Goal: Use online tool/utility: Use online tool/utility

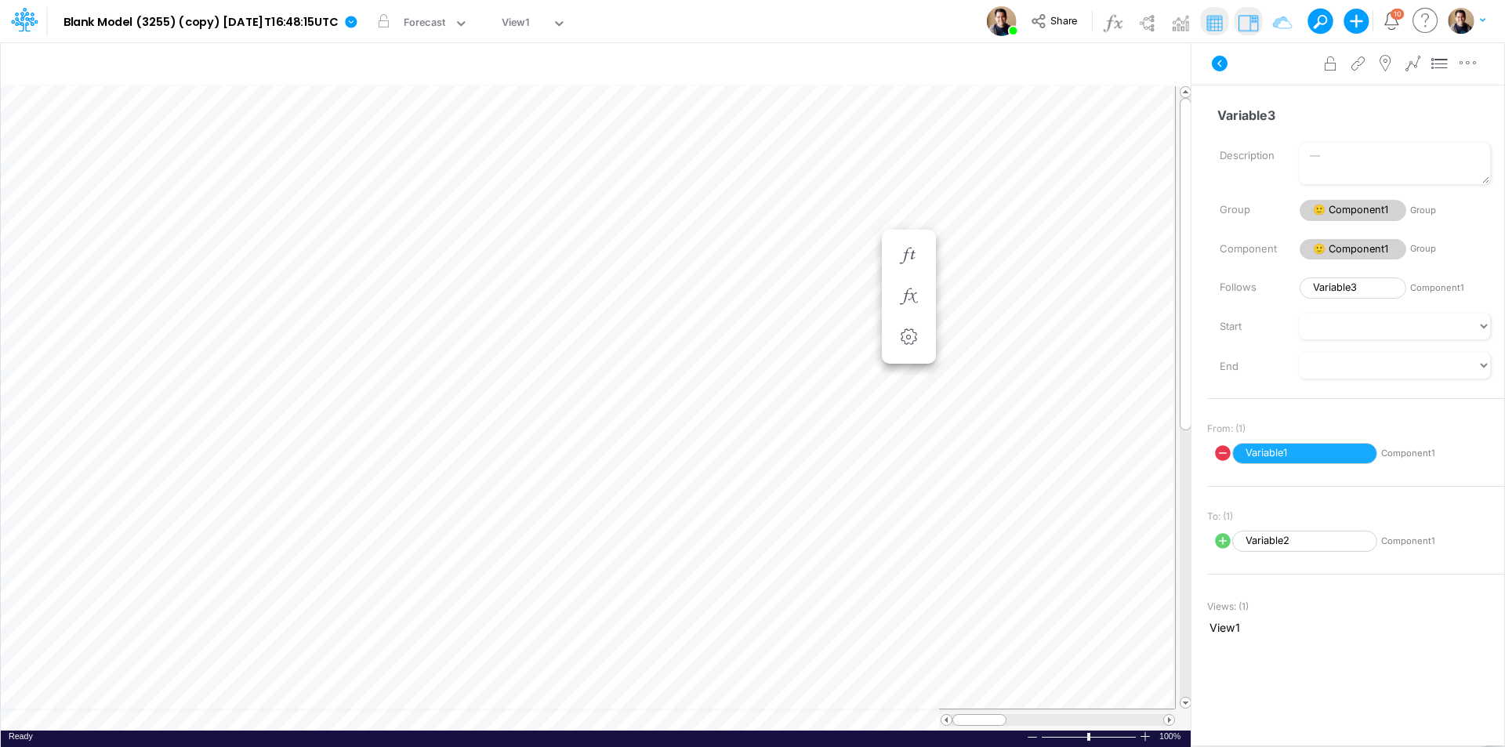
scroll to position [8, 1]
click at [817, 21] on div "Model Blank Model (3255) (copy) 2025-08-25T16:48:15UTC Edit model settings Dupl…" at bounding box center [752, 21] width 1355 height 42
drag, startPoint x: 1465, startPoint y: 17, endPoint x: 1454, endPoint y: 28, distance: 15.5
click at [1466, 17] on img "button" at bounding box center [1461, 21] width 26 height 26
click at [1373, 55] on button "My profile settings" at bounding box center [1402, 57] width 168 height 24
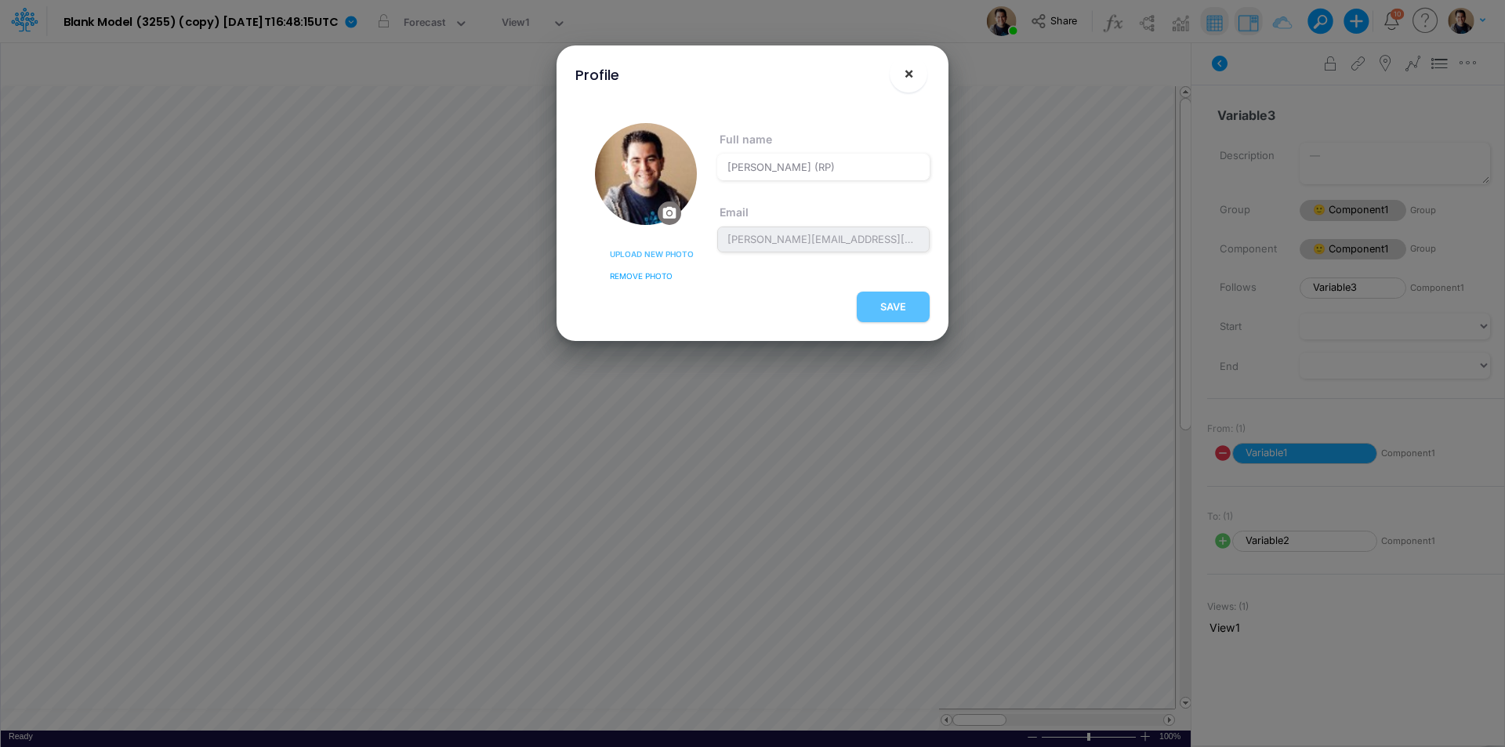
click at [916, 73] on button "×" at bounding box center [909, 74] width 38 height 38
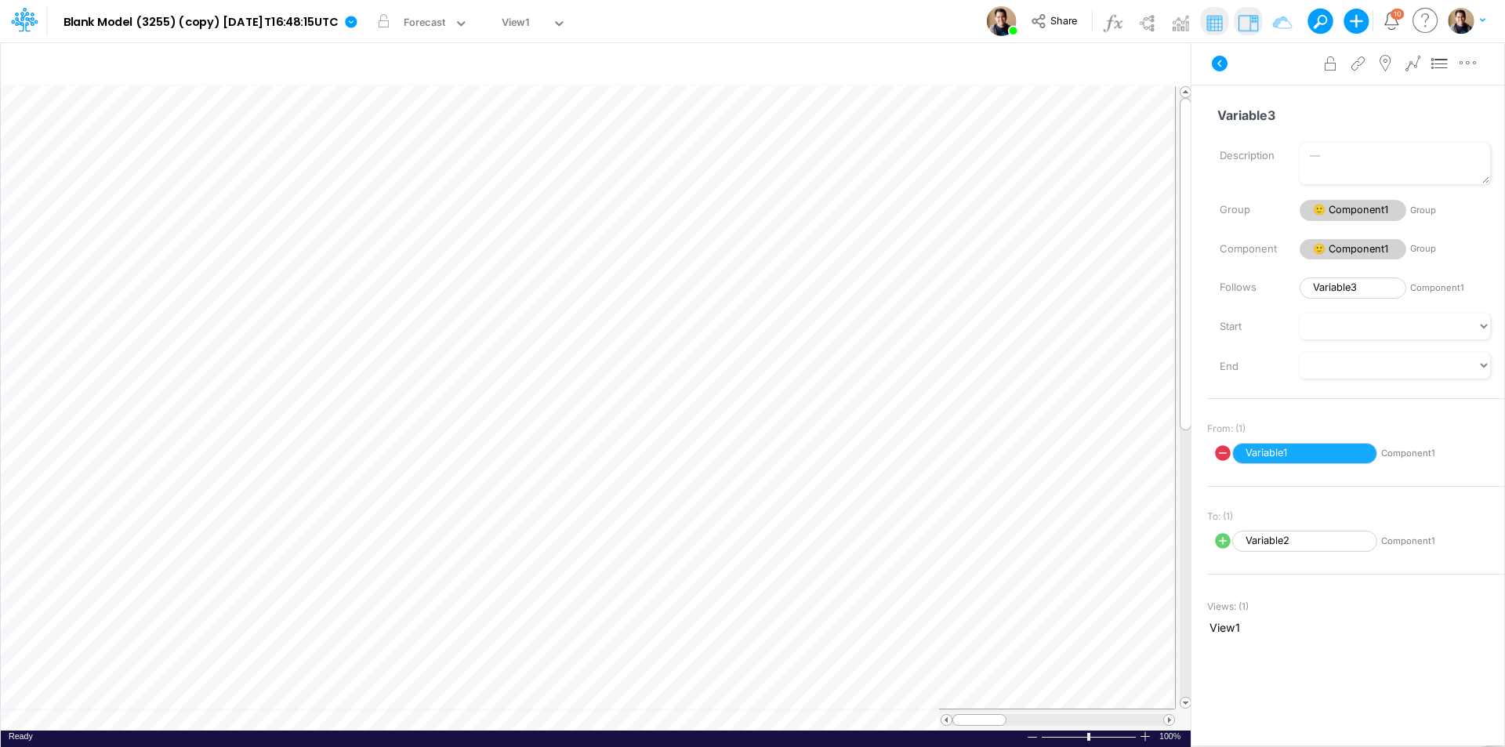
click at [864, 20] on div "Model Blank Model (3255) (copy) 2025-08-25T16:48:15UTC Edit model settings Dupl…" at bounding box center [752, 21] width 1355 height 42
click at [793, 15] on div "Model Blank Model (3255) (copy) 2025-08-25T16:48:15UTC Edit model settings Dupl…" at bounding box center [752, 21] width 1355 height 42
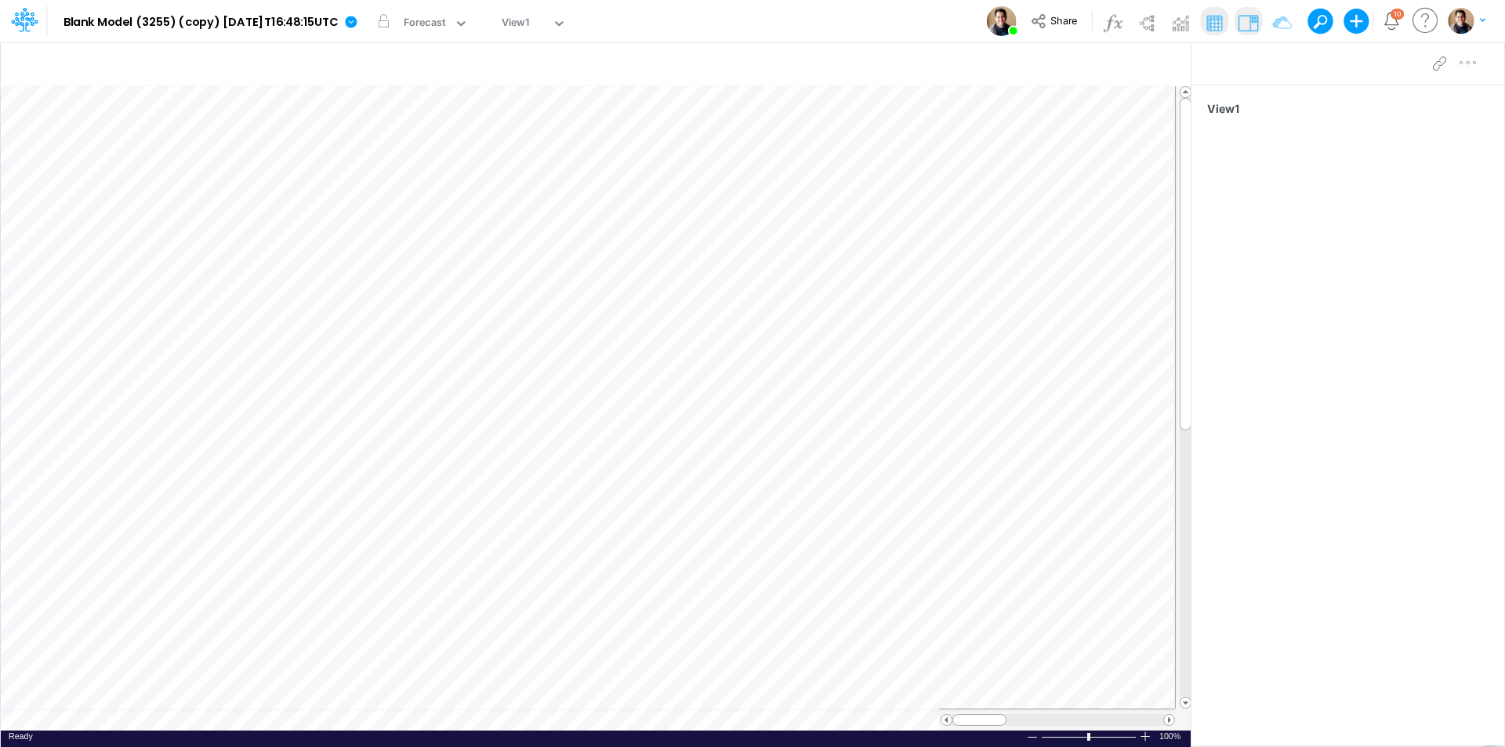
scroll to position [8, 1]
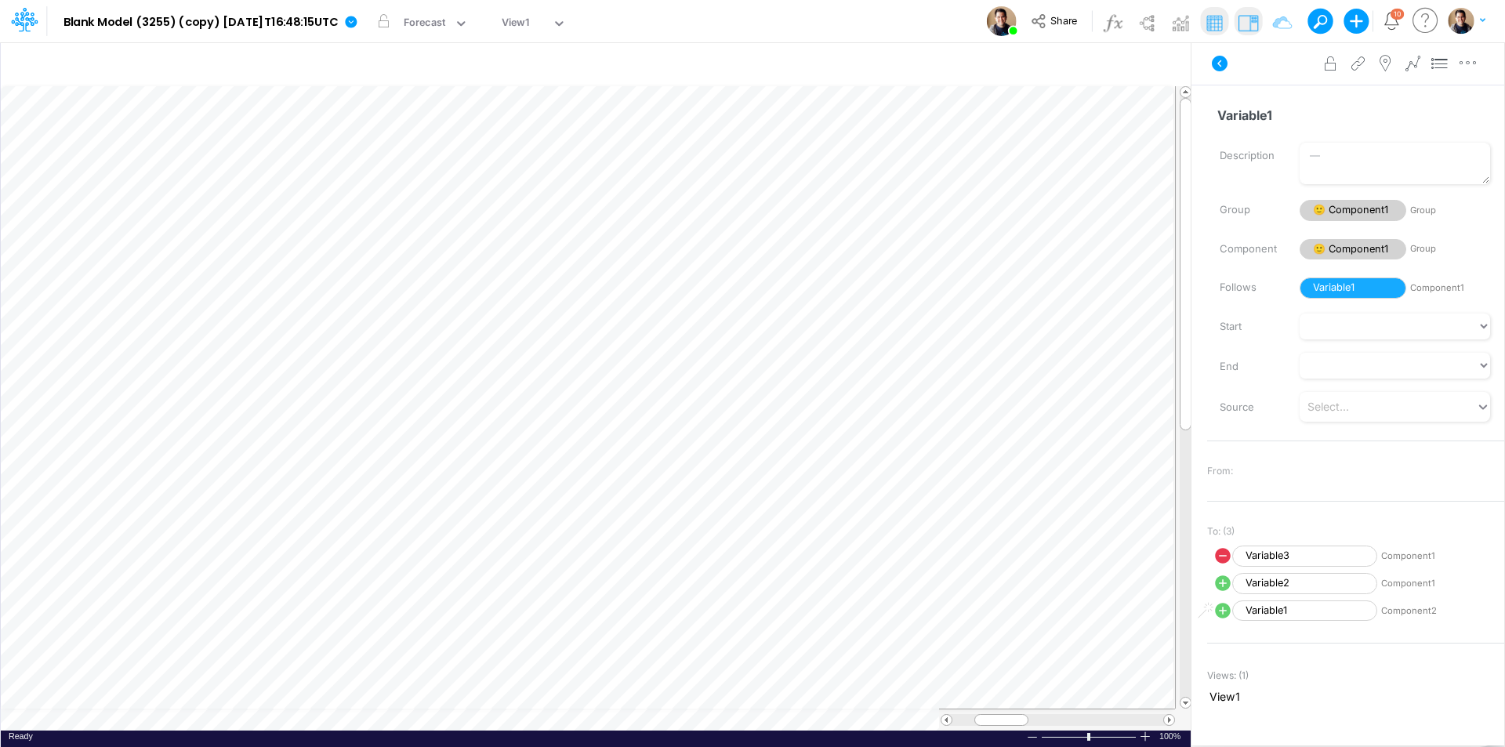
scroll to position [8, 1]
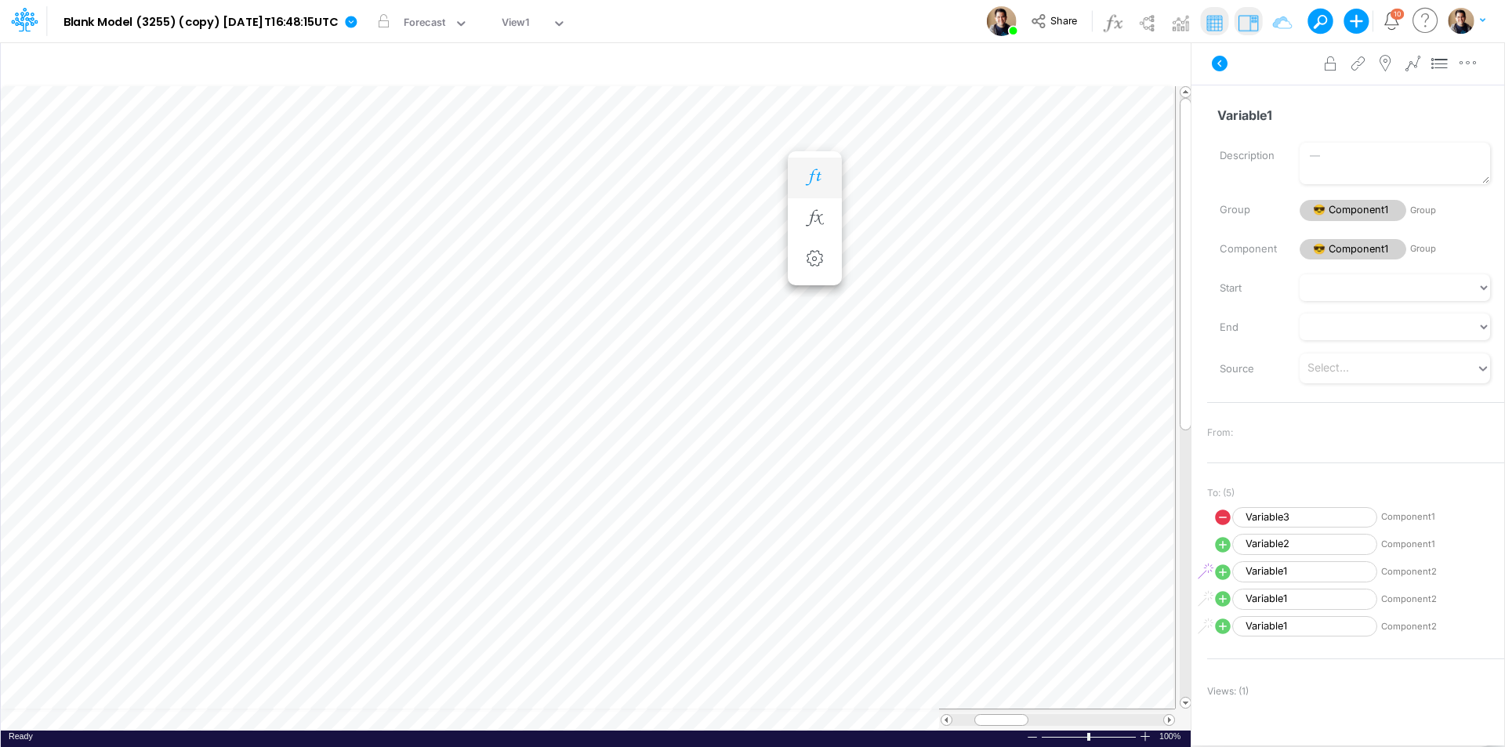
click at [814, 173] on icon "button" at bounding box center [815, 177] width 24 height 16
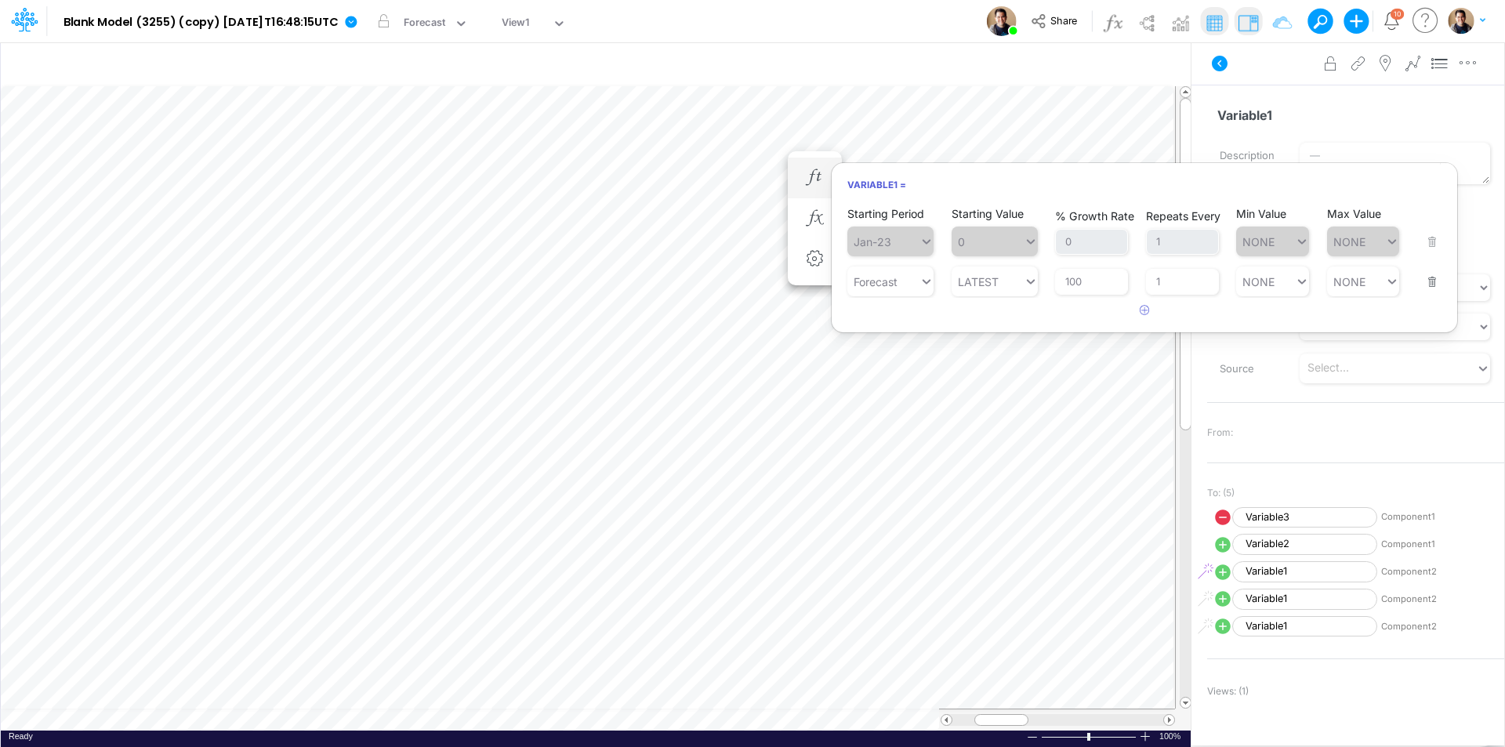
scroll to position [8, 1]
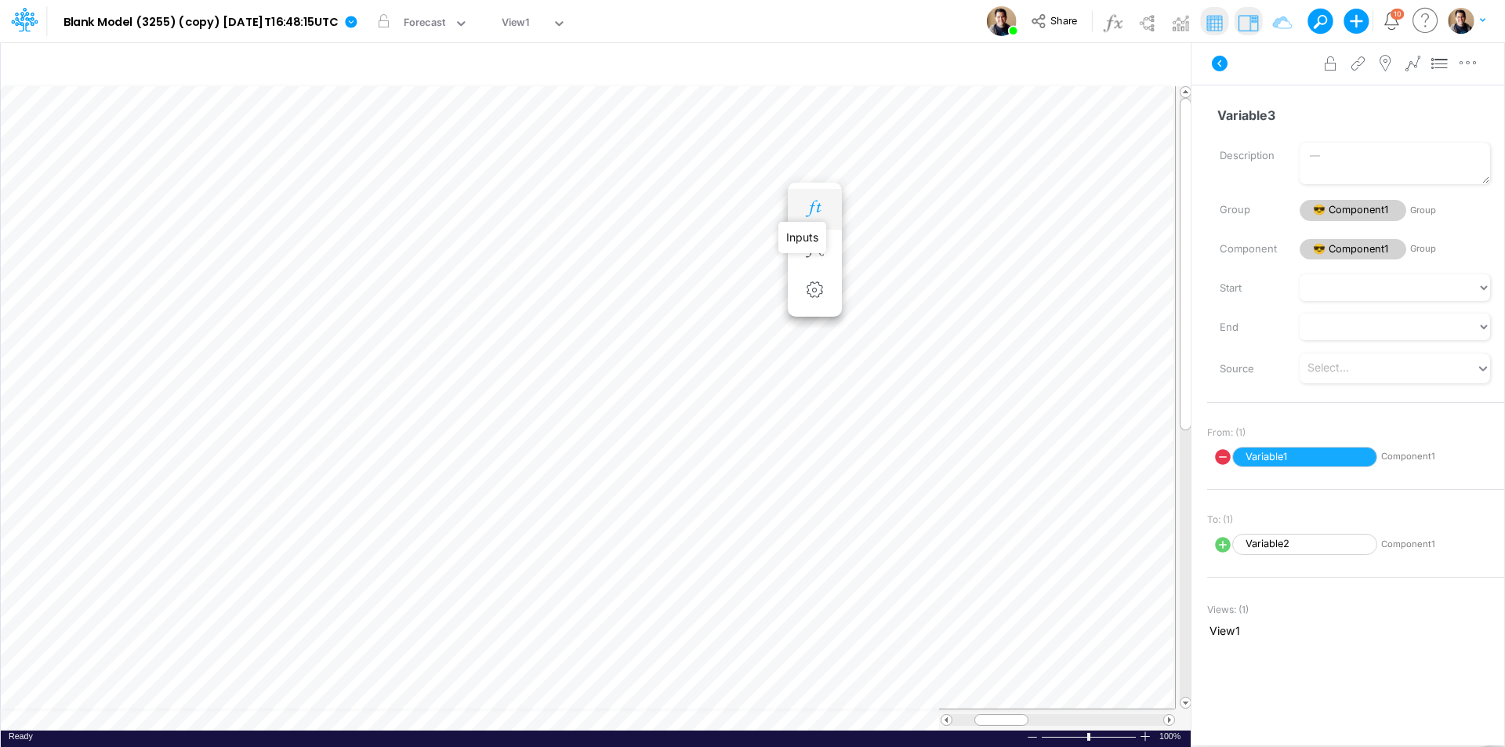
click at [819, 207] on icon "button" at bounding box center [815, 209] width 24 height 16
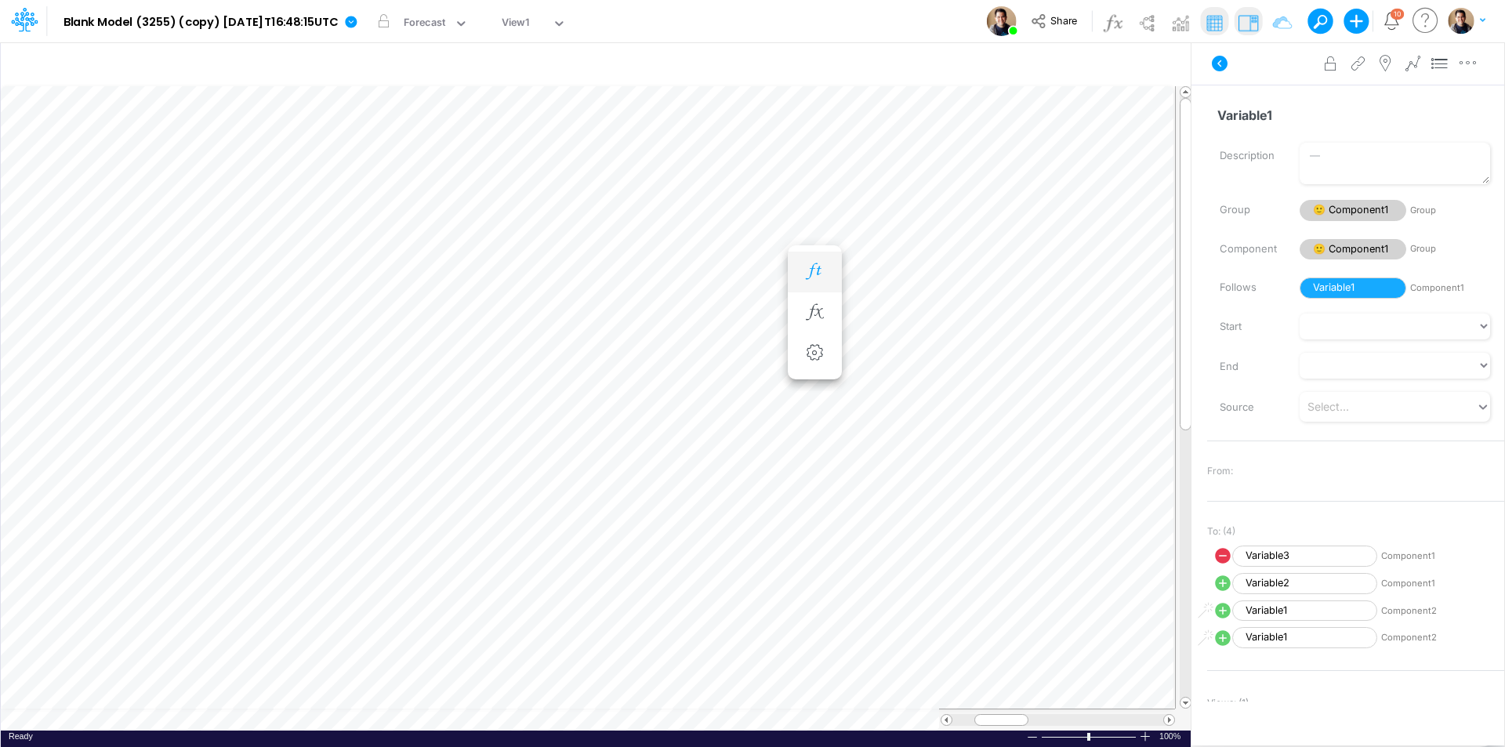
click at [822, 258] on button "button" at bounding box center [814, 271] width 29 height 31
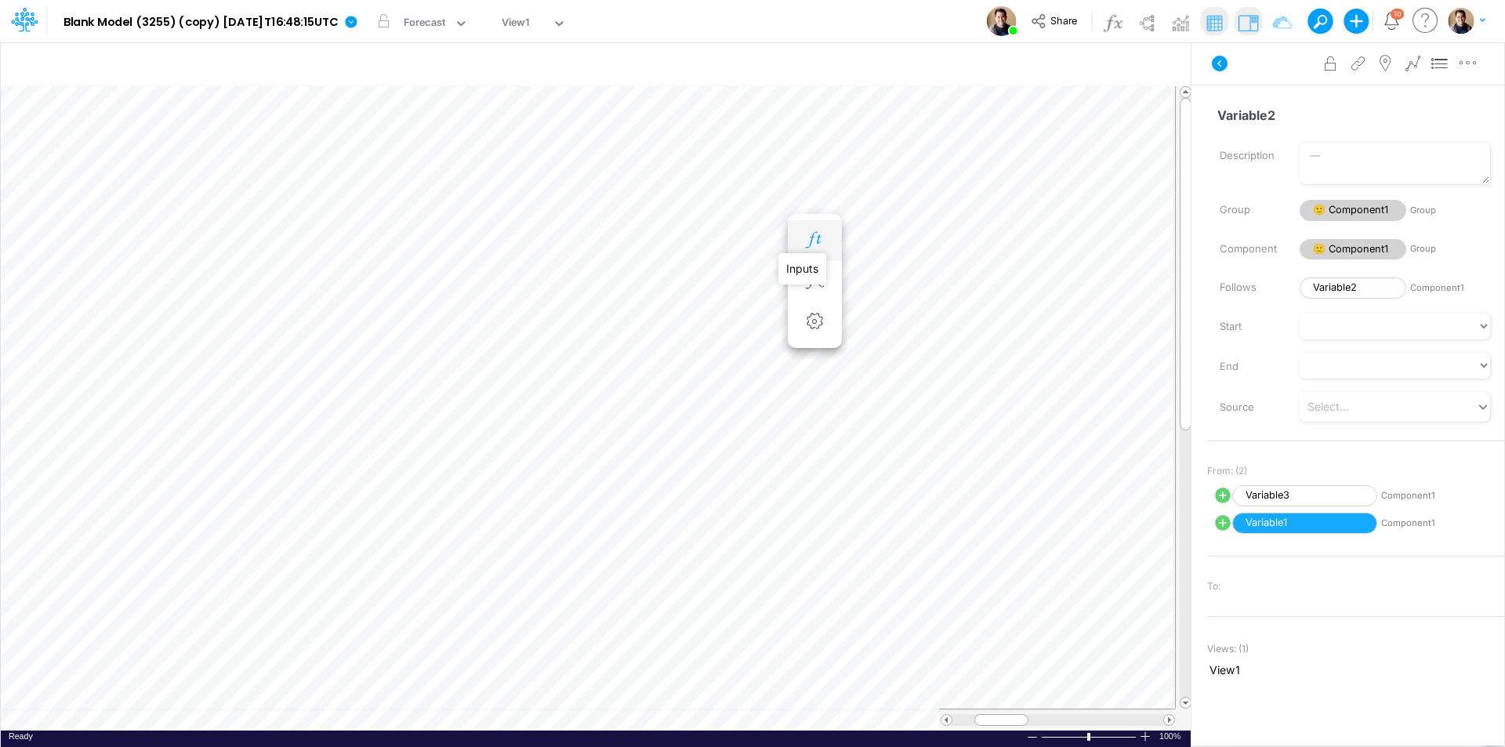
click at [814, 239] on icon "button" at bounding box center [815, 240] width 24 height 16
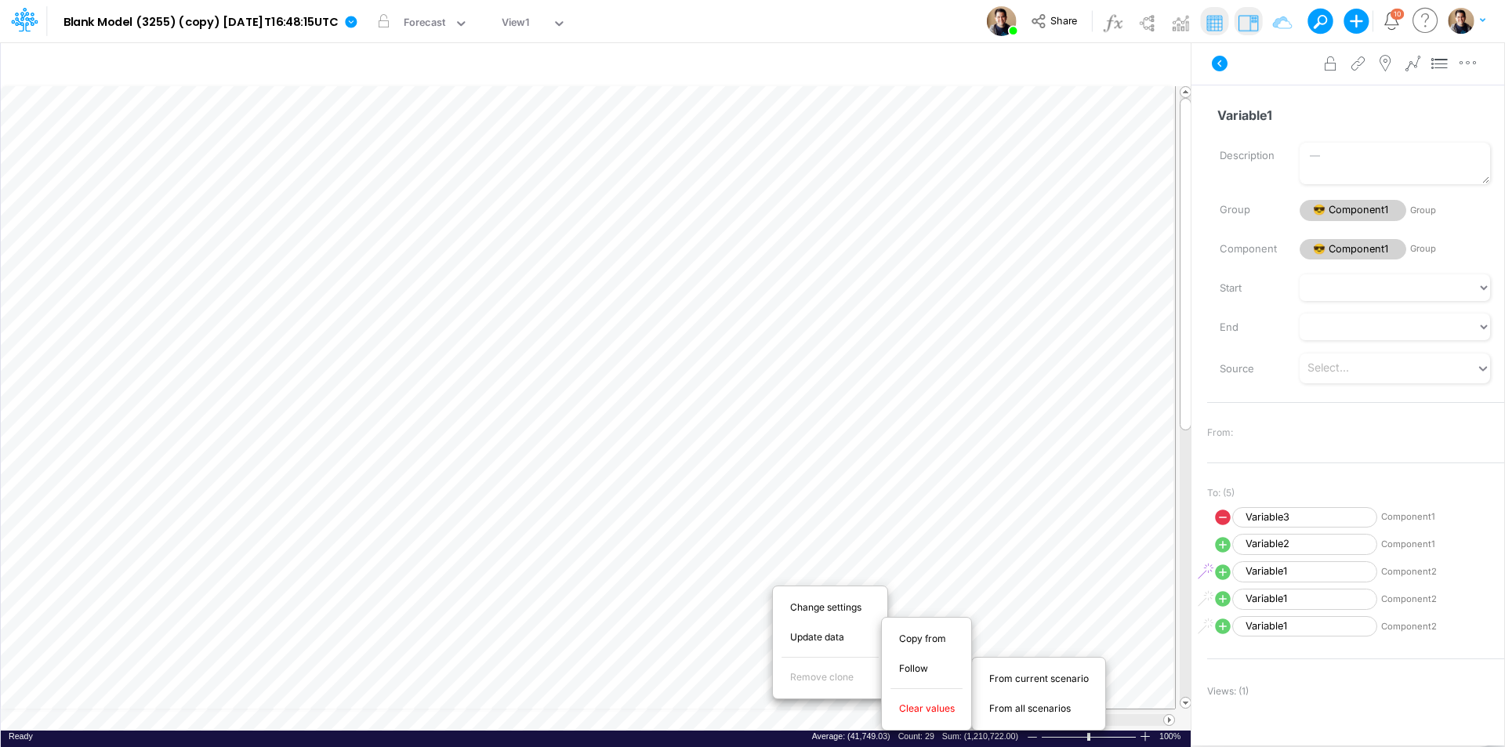
click at [1053, 682] on span "From current scenario" at bounding box center [1048, 679] width 118 height 14
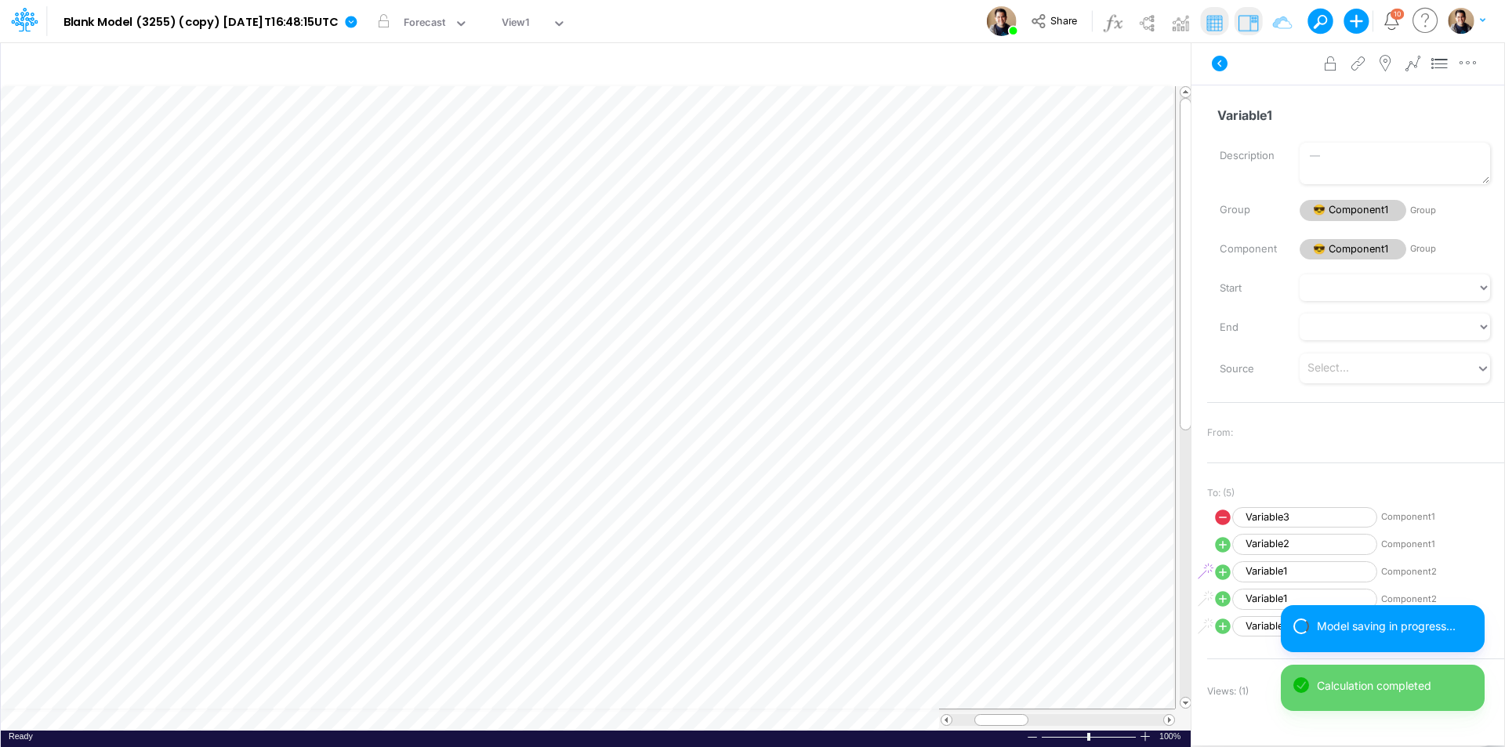
scroll to position [8, 1]
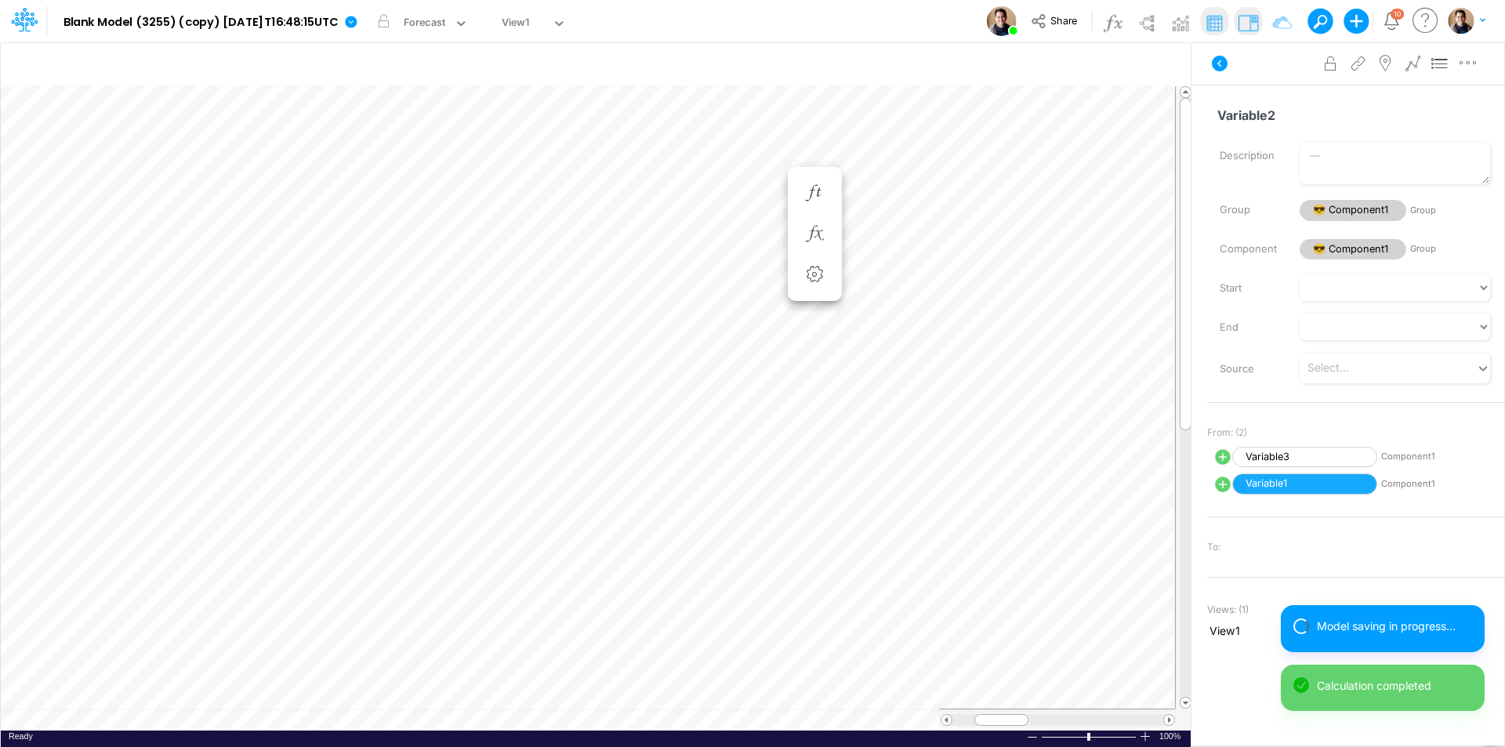
scroll to position [8, 1]
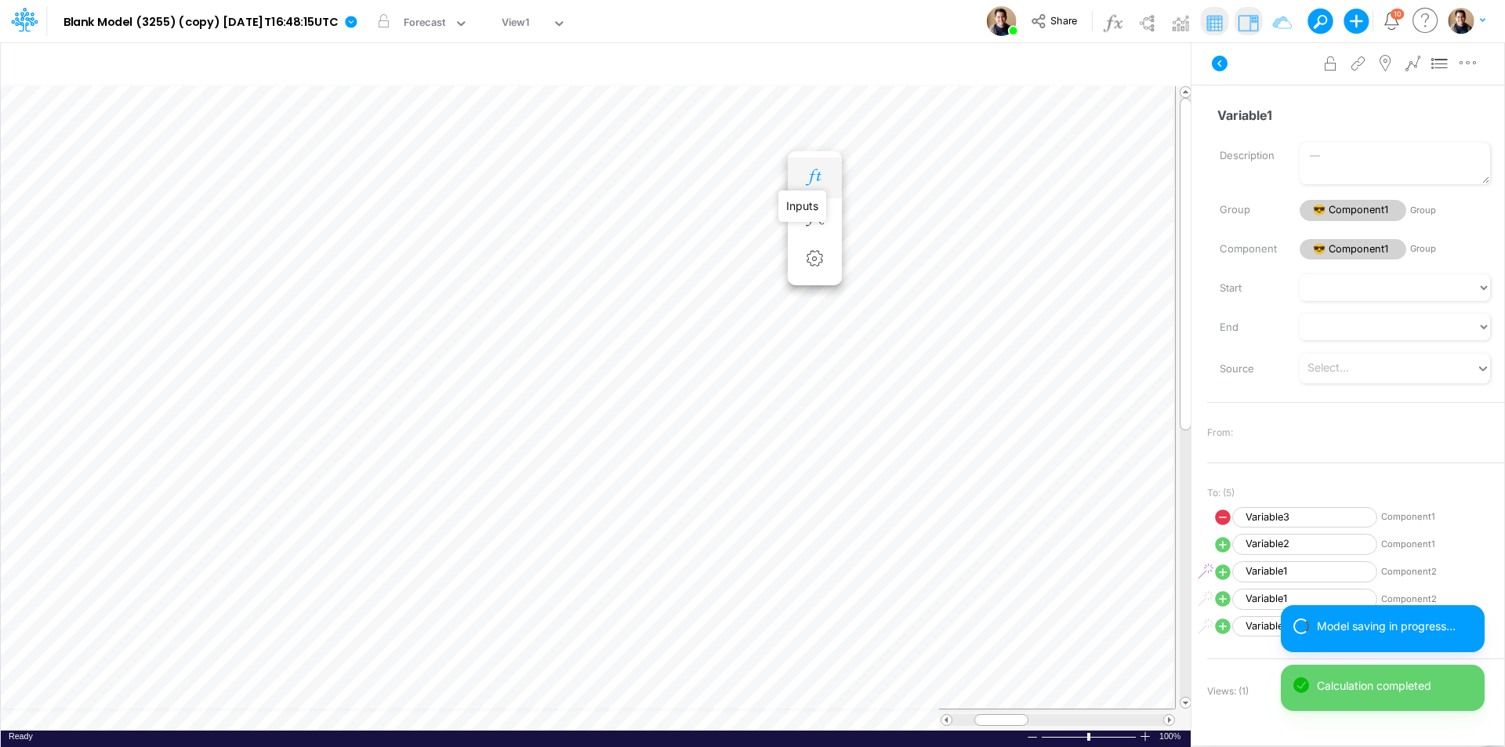
click at [824, 184] on icon "button" at bounding box center [815, 177] width 24 height 16
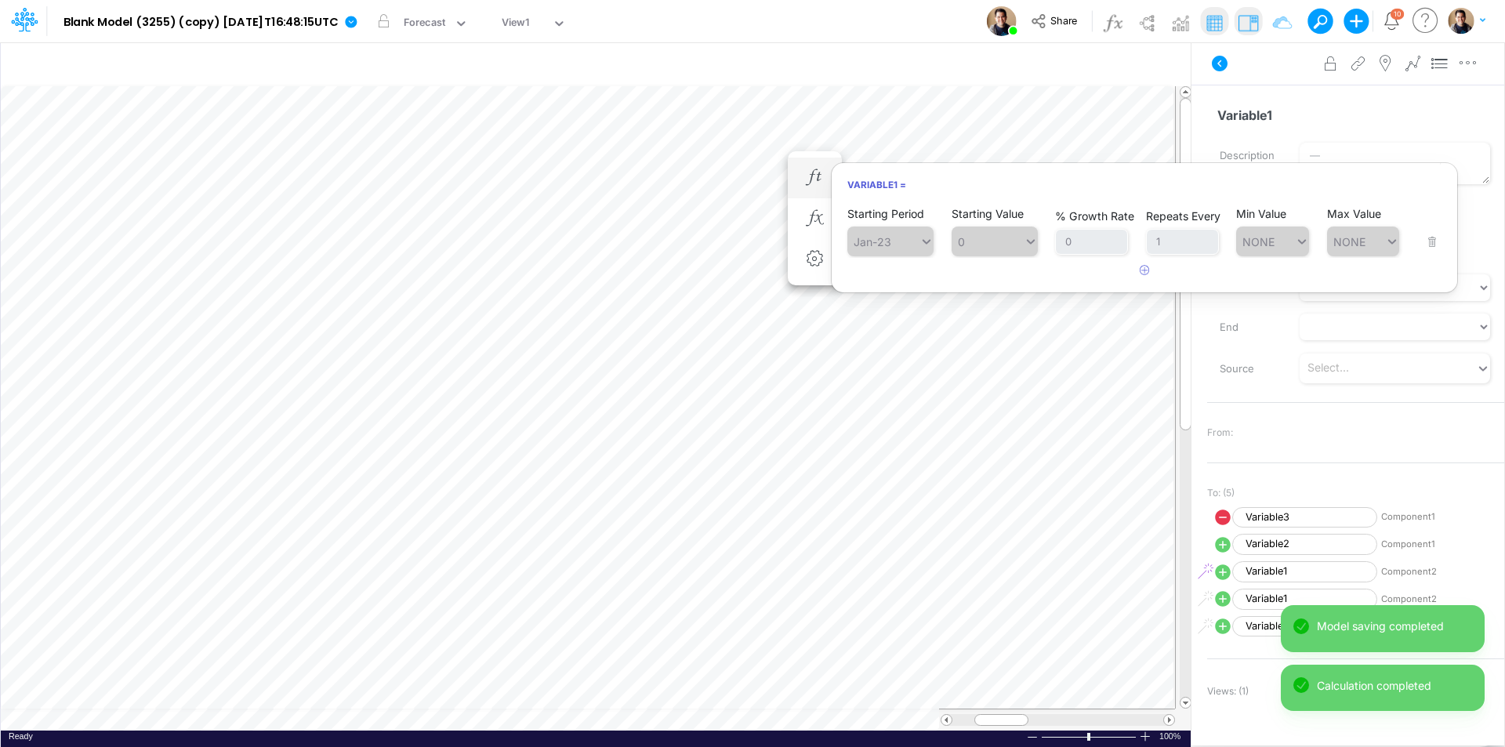
scroll to position [8, 1]
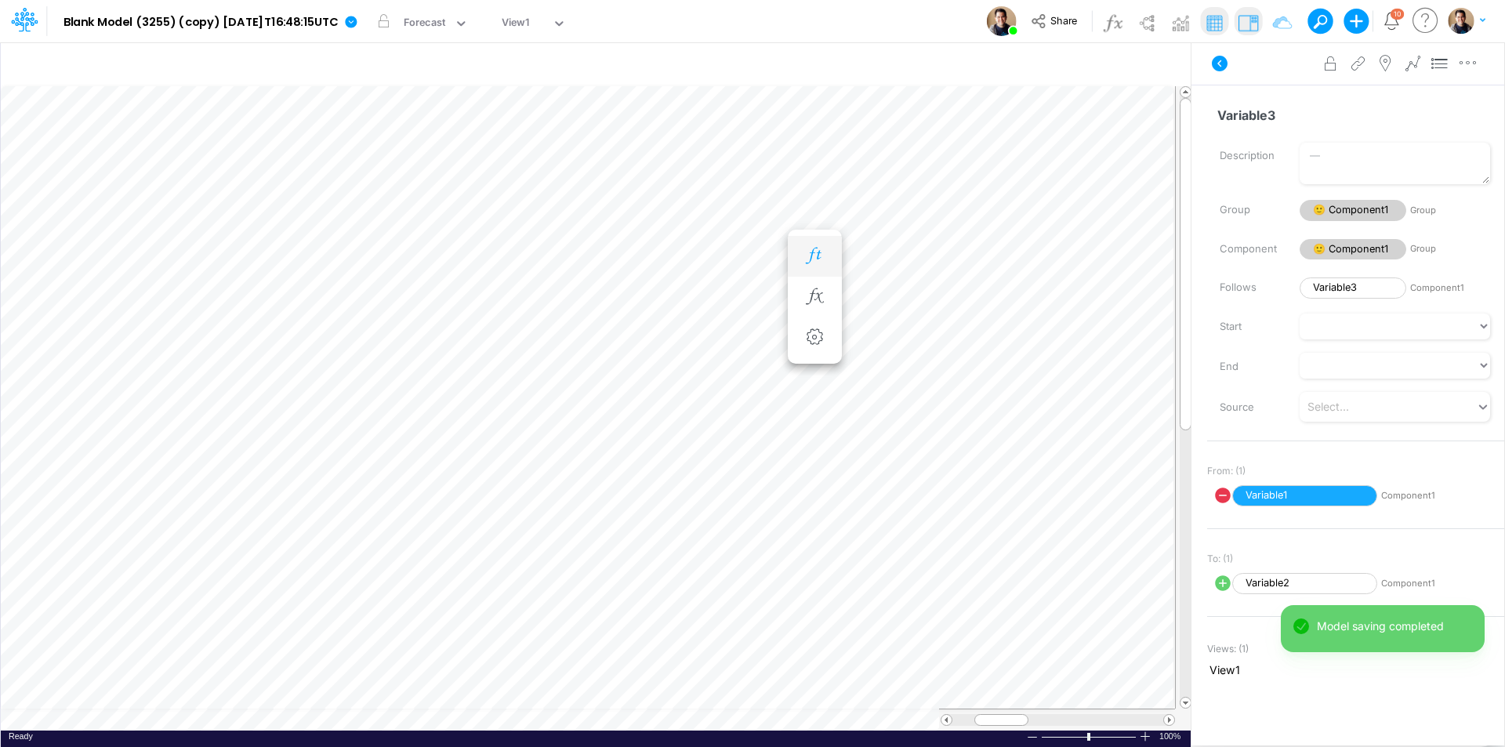
click at [813, 253] on icon "button" at bounding box center [815, 256] width 24 height 16
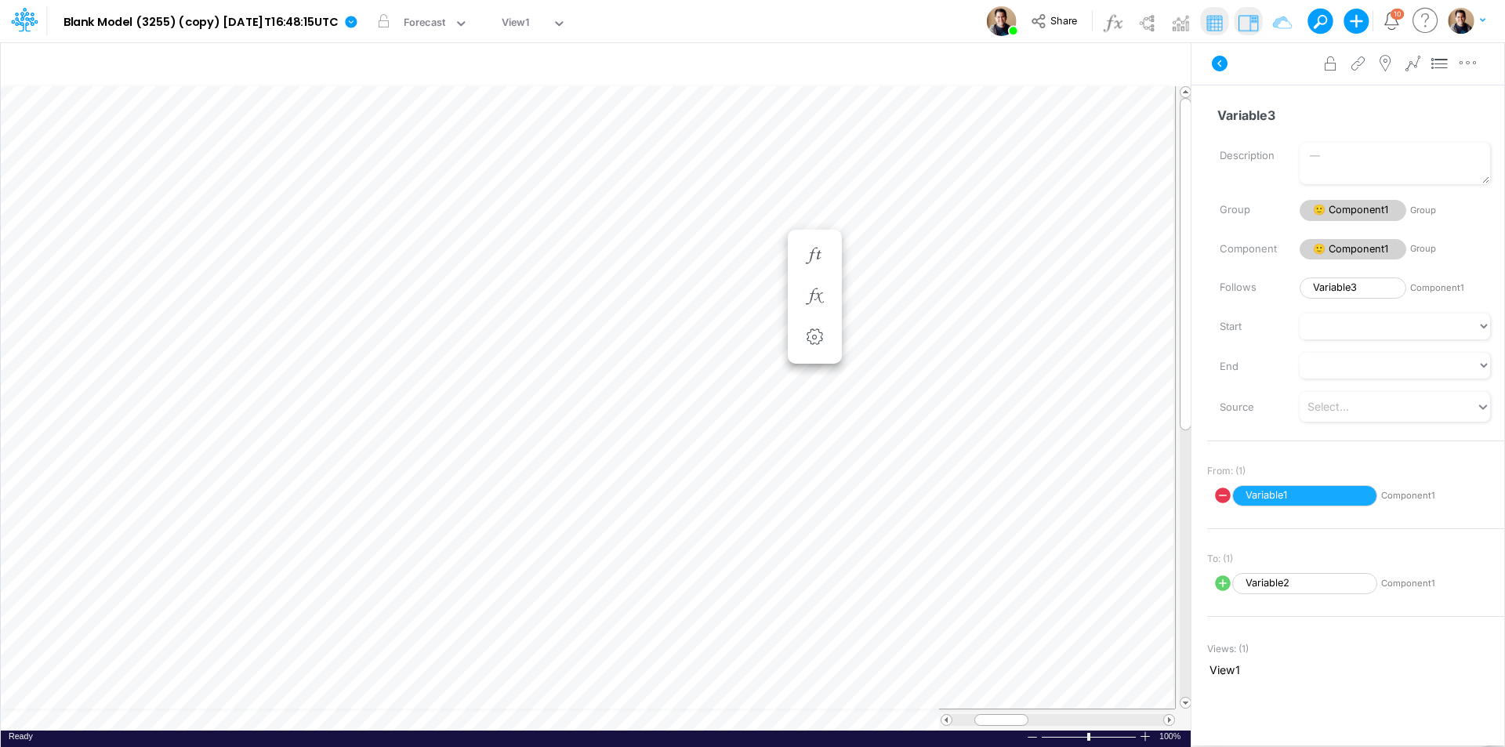
scroll to position [8, 1]
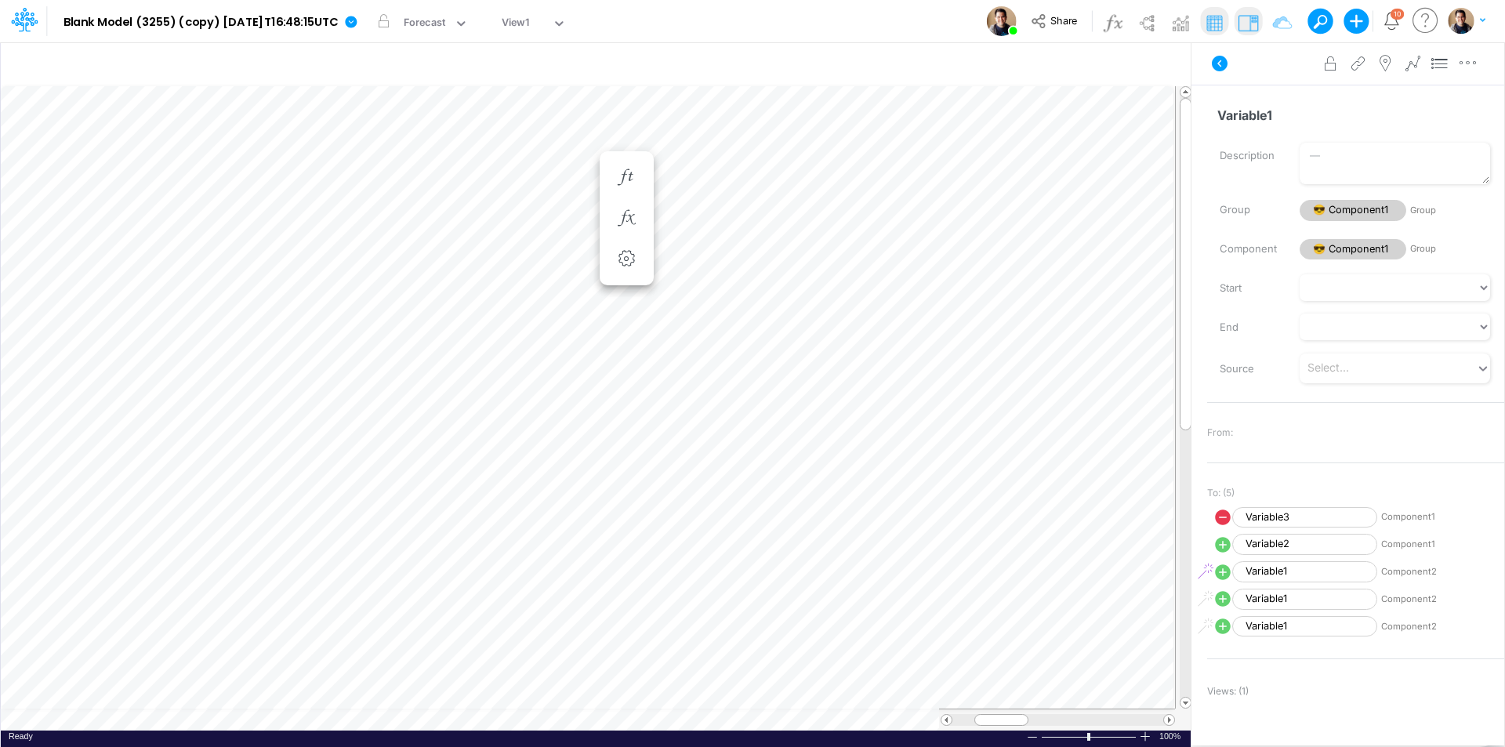
scroll to position [8, 1]
click at [812, 180] on icon "button" at bounding box center [815, 177] width 24 height 16
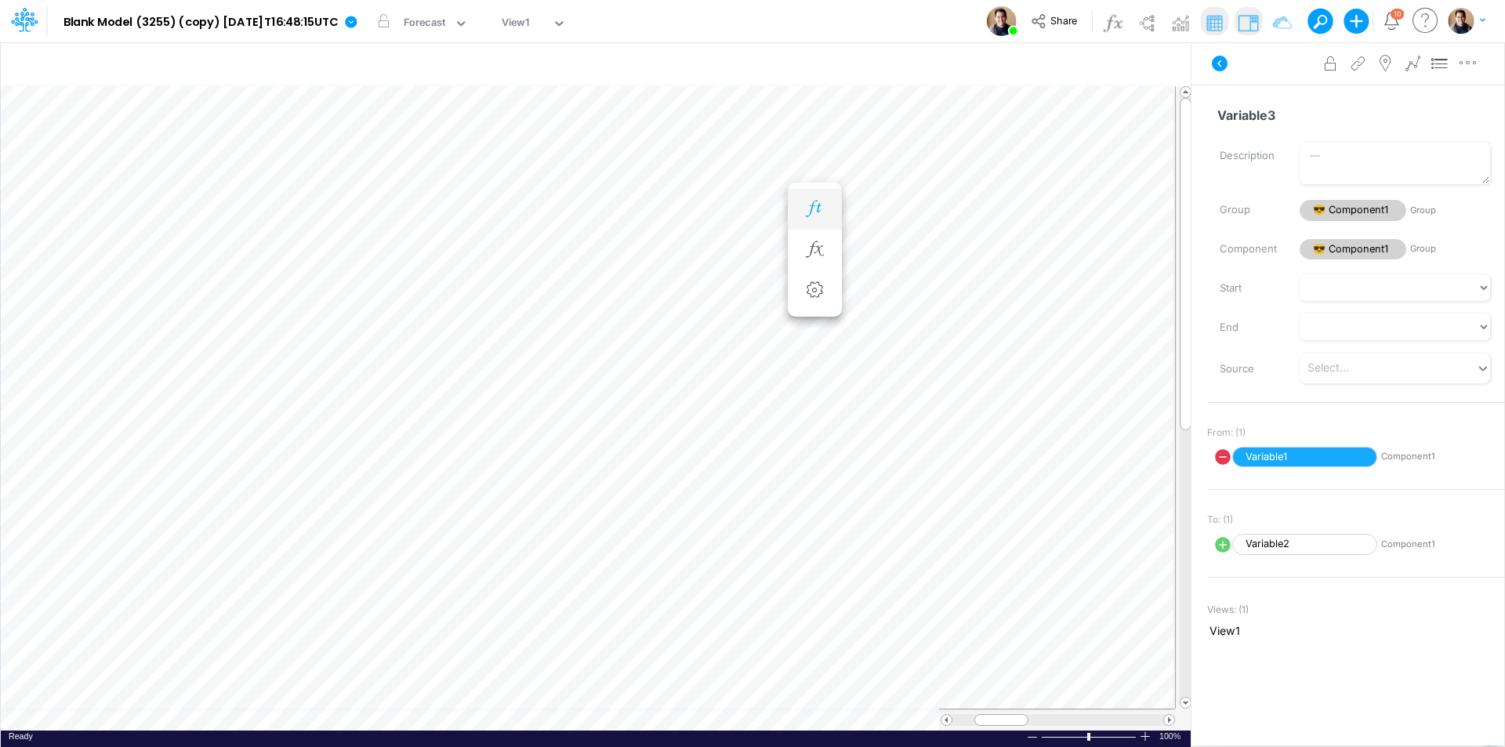
click at [806, 209] on icon "button" at bounding box center [815, 209] width 24 height 16
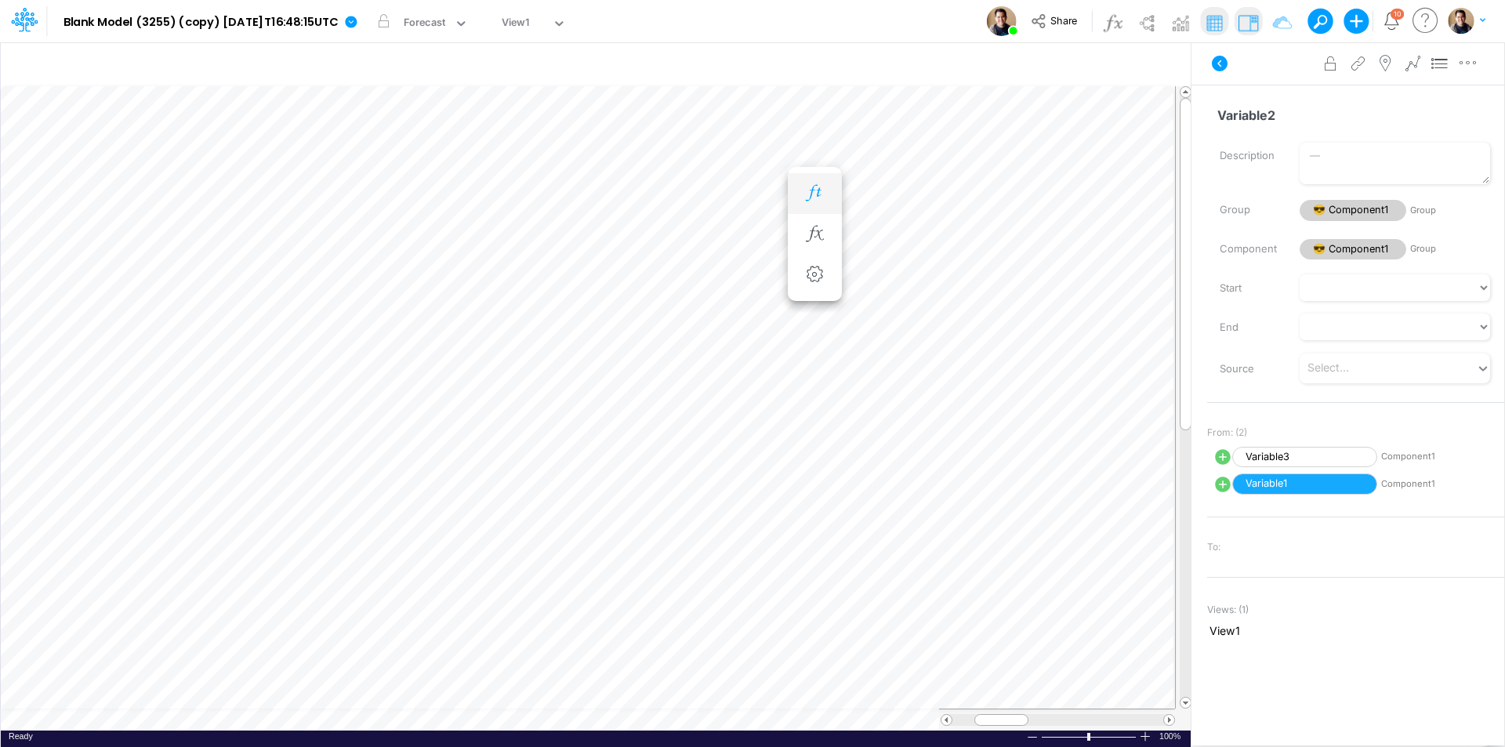
click at [814, 195] on icon "button" at bounding box center [815, 193] width 24 height 16
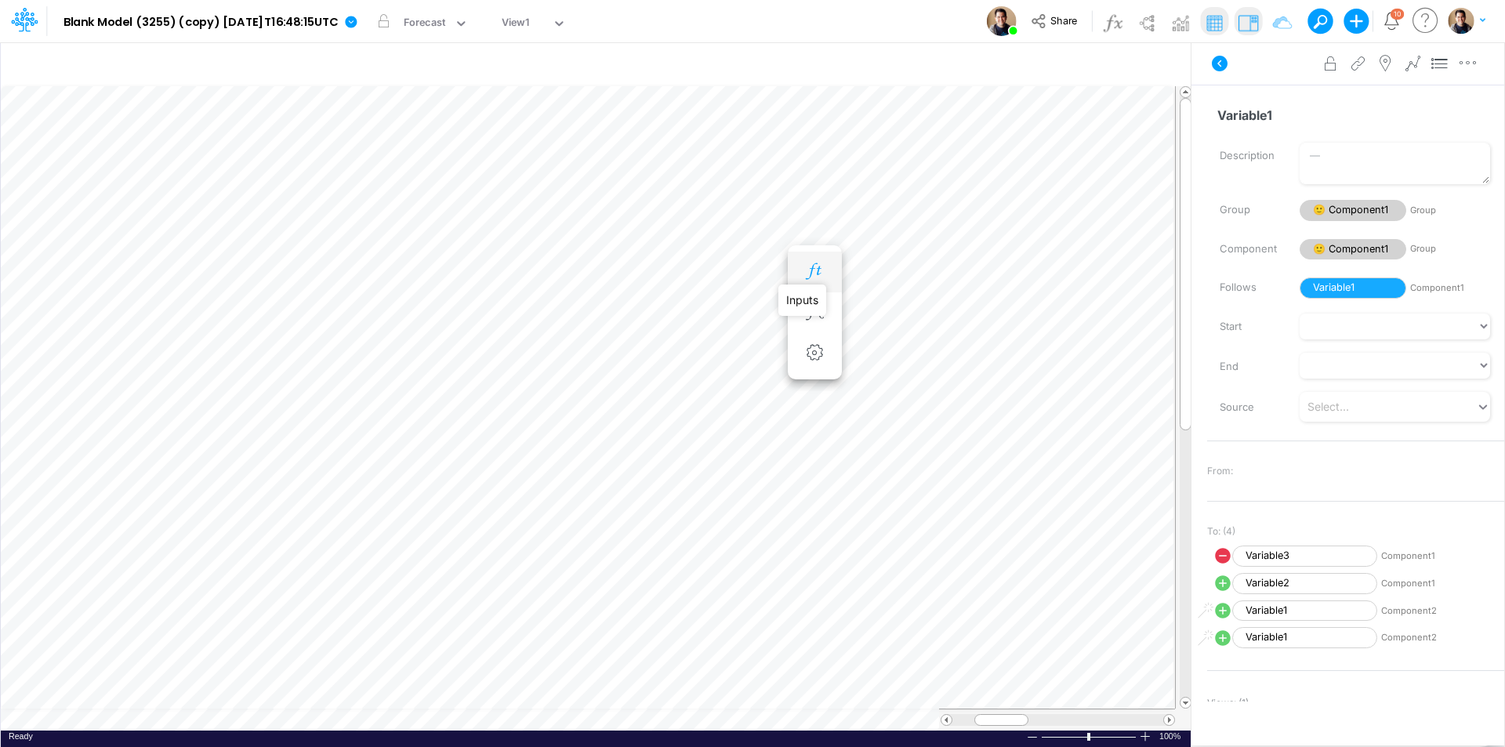
click at [818, 275] on icon "button" at bounding box center [815, 271] width 24 height 16
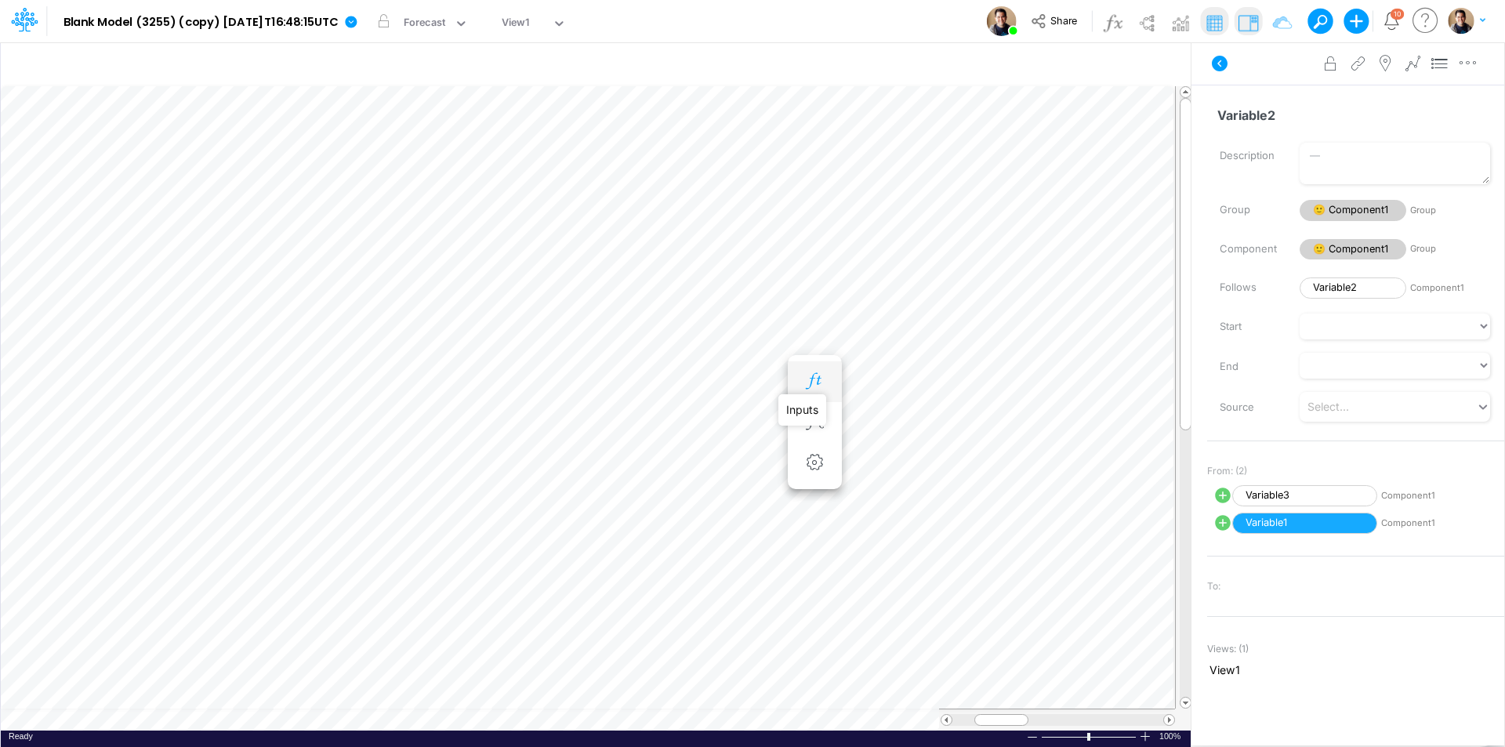
click at [815, 386] on icon "button" at bounding box center [815, 381] width 24 height 16
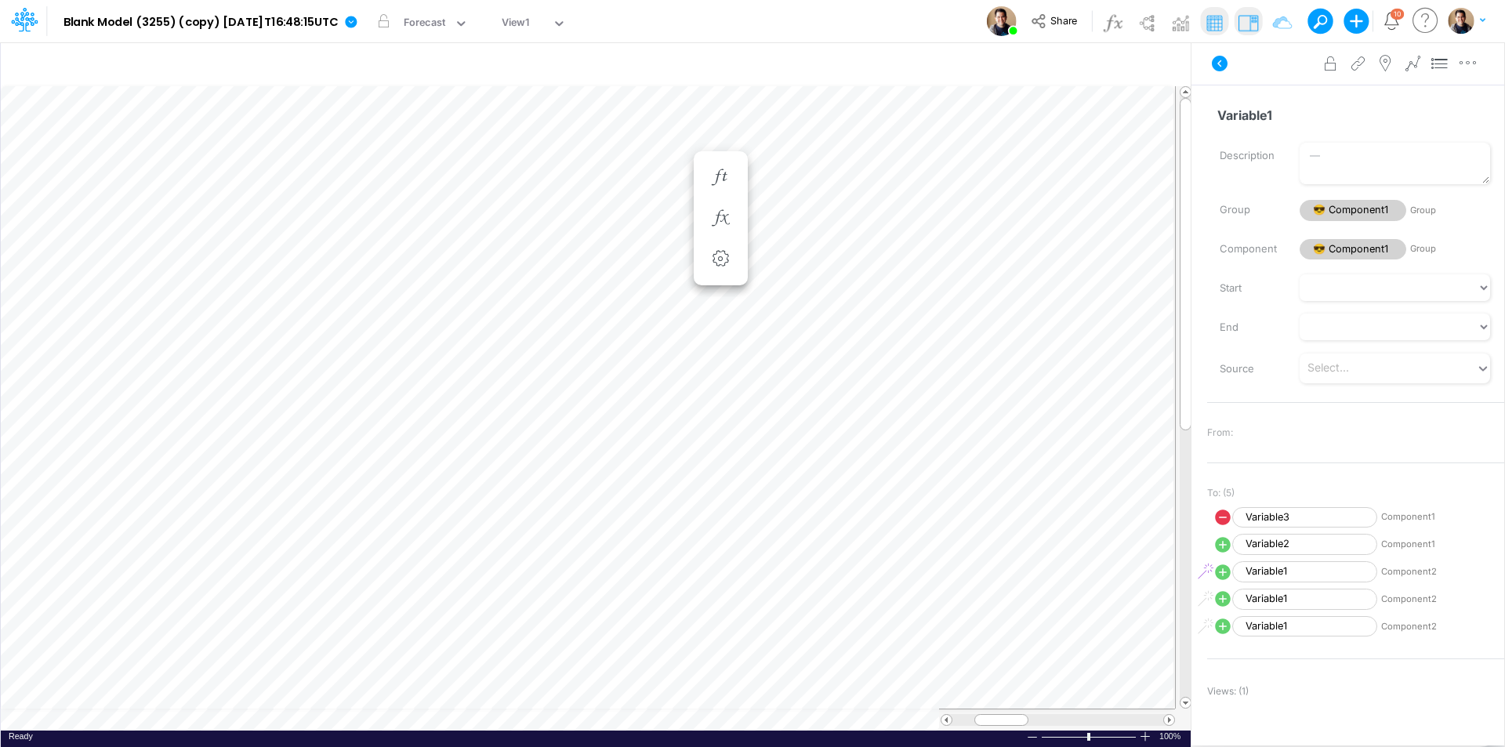
scroll to position [8, 1]
click at [761, 33] on div "Model Blank Model (3255) (copy) 2025-08-25T16:48:15UTC Edit model settings Dupl…" at bounding box center [752, 21] width 1355 height 42
click at [764, 15] on div "Model Blank Model (3255) (copy) 2025-08-25T16:48:15UTC Edit model settings Dupl…" at bounding box center [752, 21] width 1355 height 42
click at [446, 27] on div "Forecast" at bounding box center [425, 24] width 42 height 18
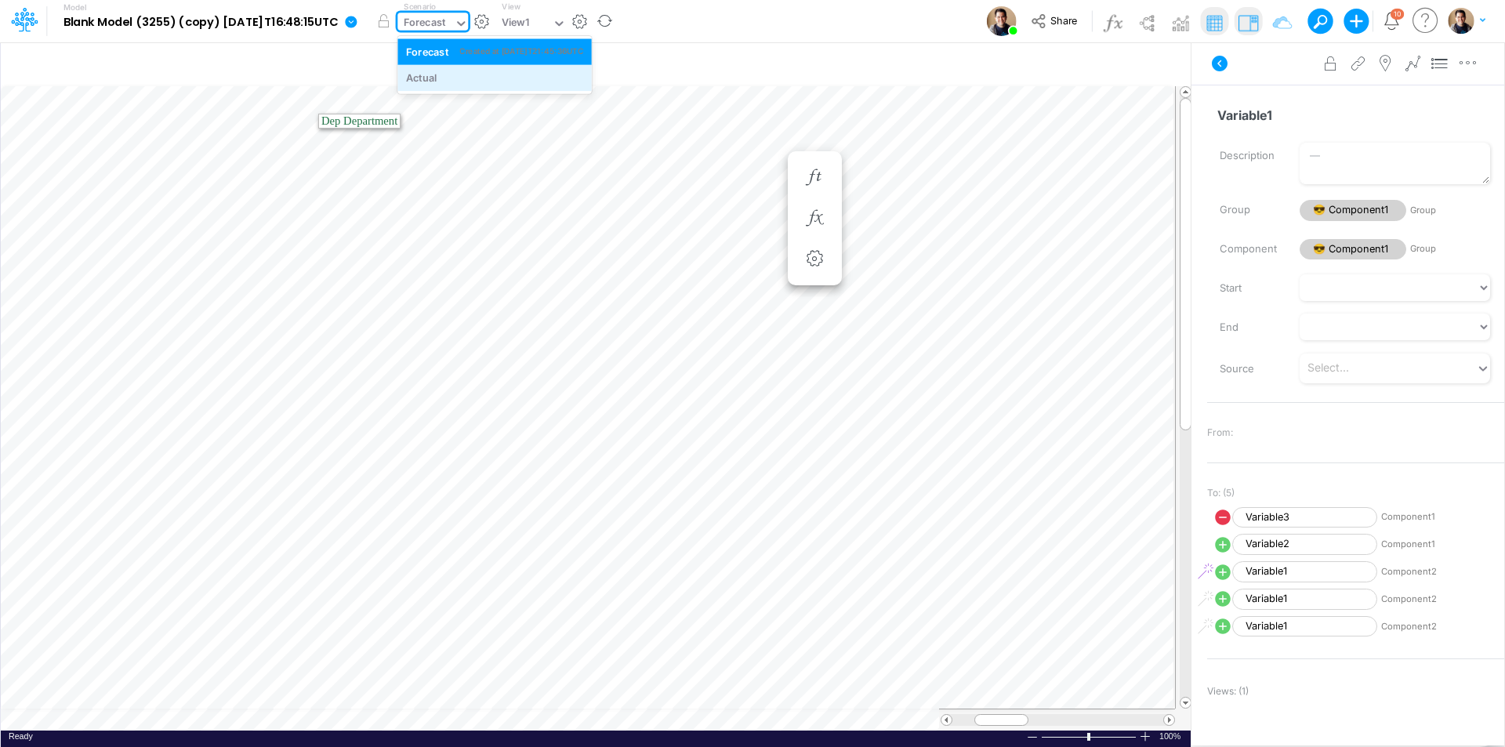
click at [437, 81] on div "Actual" at bounding box center [421, 78] width 31 height 15
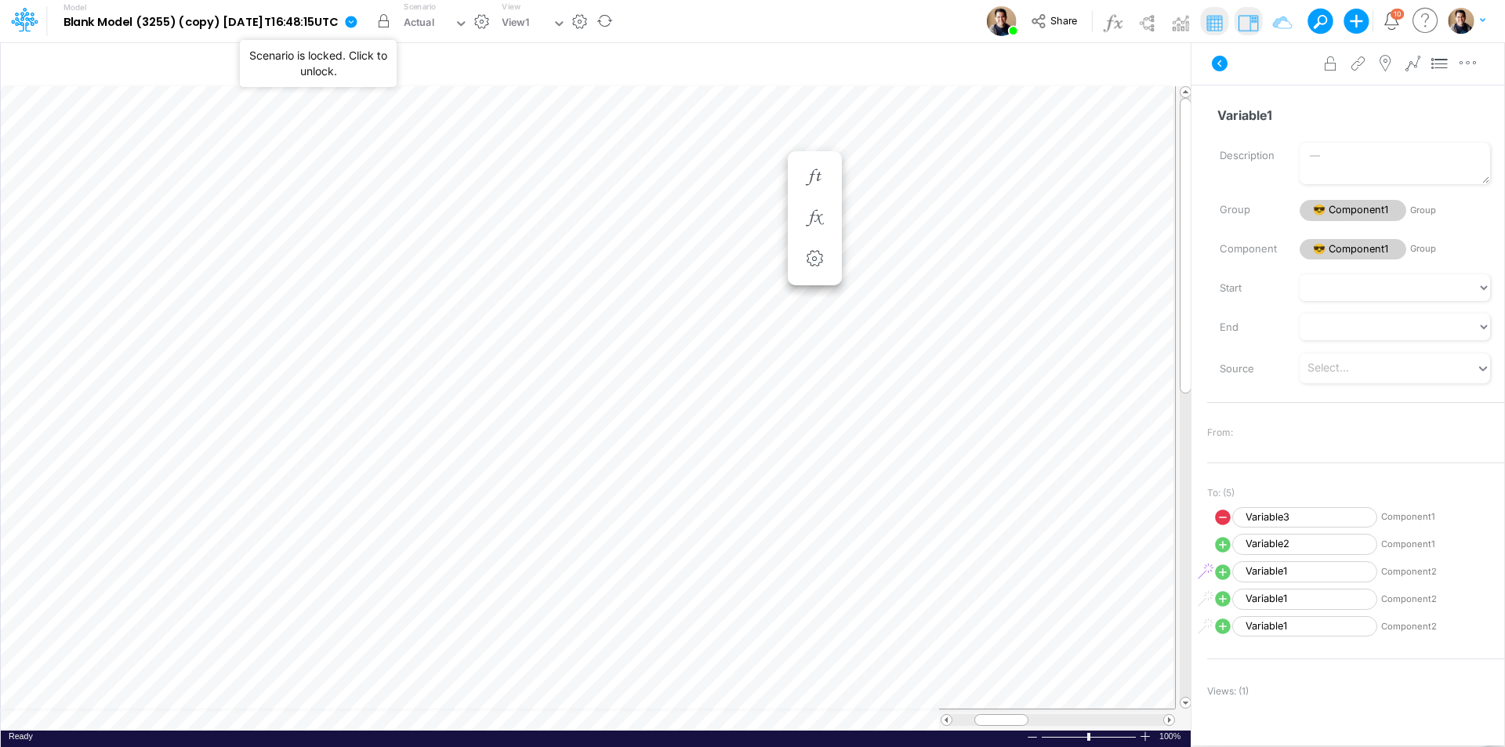
click at [397, 21] on button "button" at bounding box center [383, 21] width 28 height 28
click at [397, 24] on button "button" at bounding box center [383, 21] width 28 height 28
click at [814, 27] on div "Model Blank Model (3255) (copy) 2025-08-25T16:48:15UTC Edit model settings Dupl…" at bounding box center [752, 21] width 1355 height 42
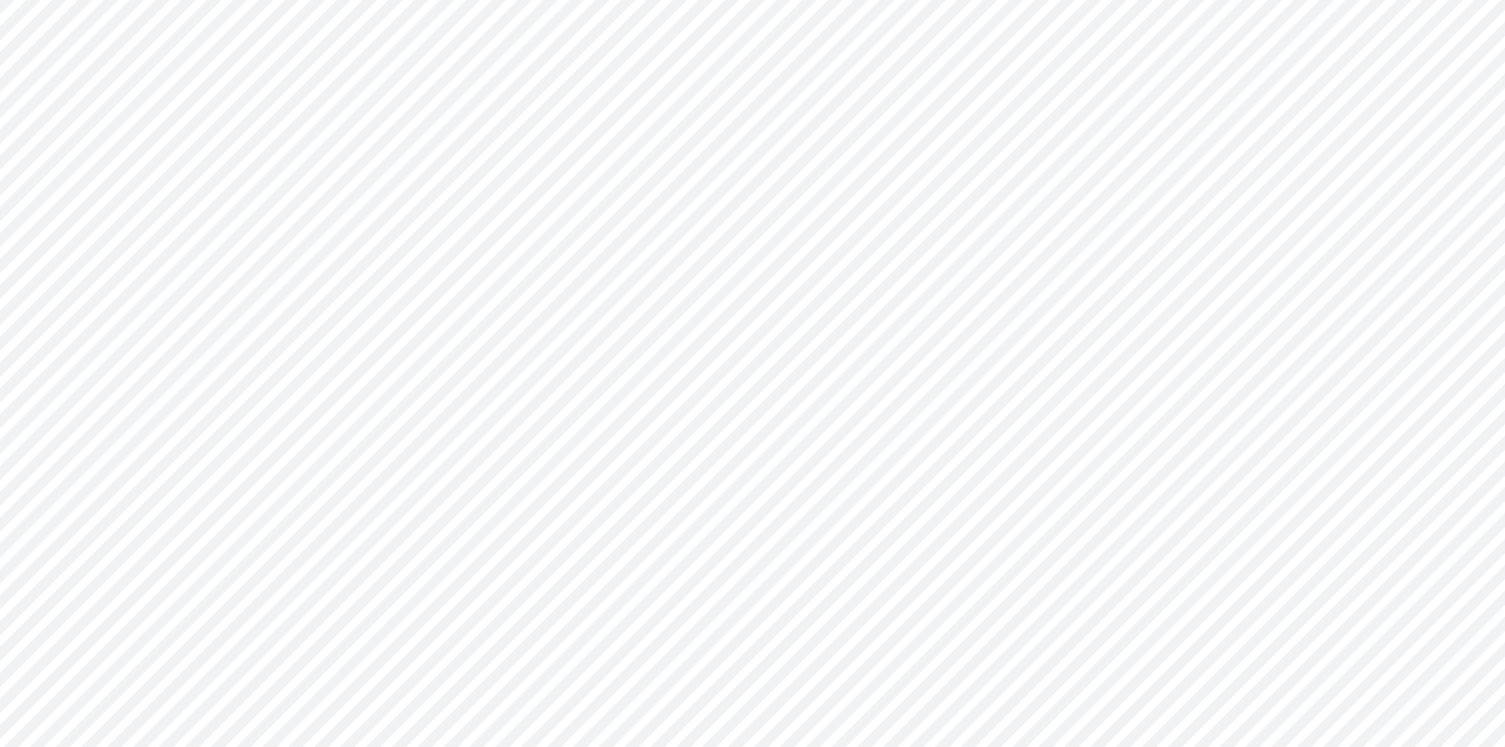
type input "0"
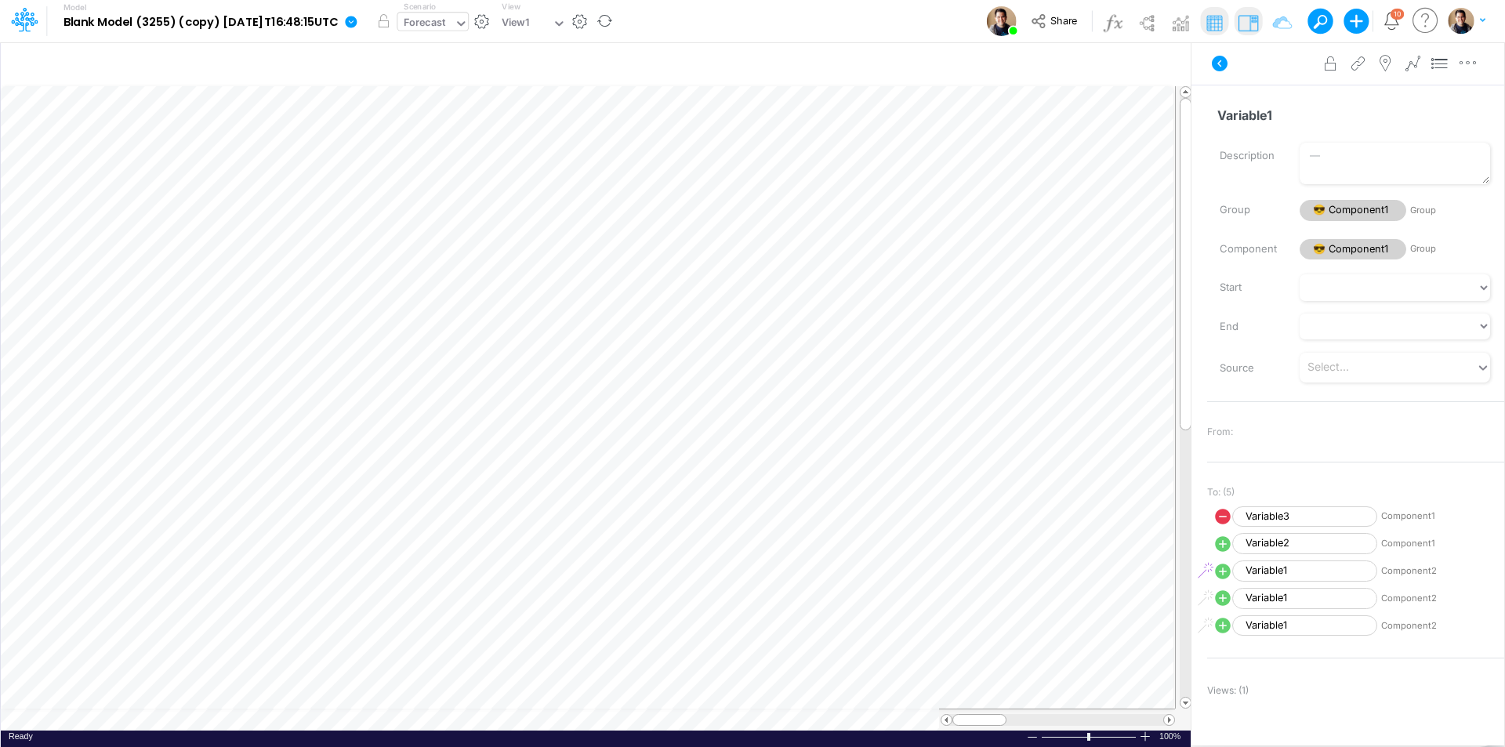
click at [446, 25] on div "Forecast" at bounding box center [425, 24] width 42 height 18
click at [472, 74] on div "Actual" at bounding box center [494, 78] width 177 height 15
click at [397, 14] on button "button" at bounding box center [383, 21] width 28 height 28
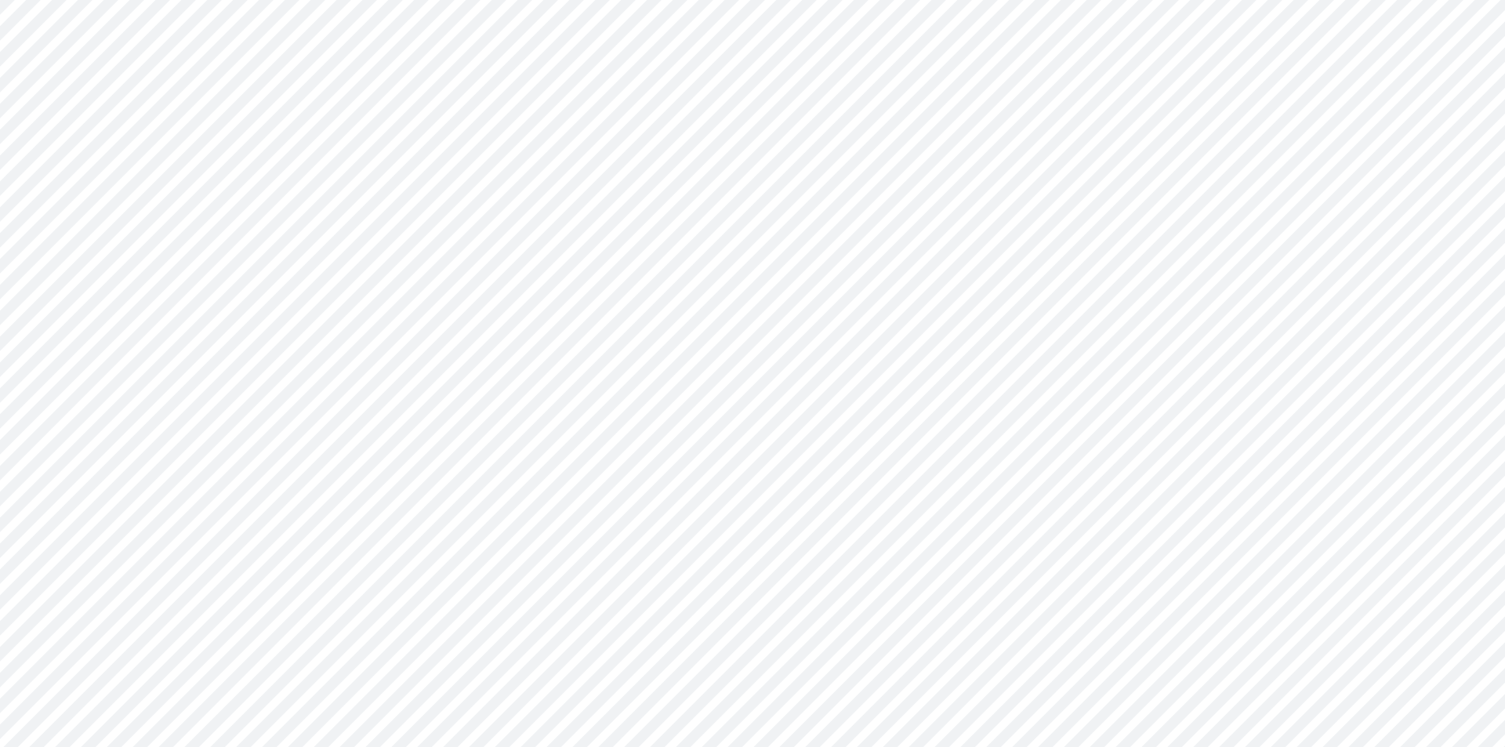
type input "0"
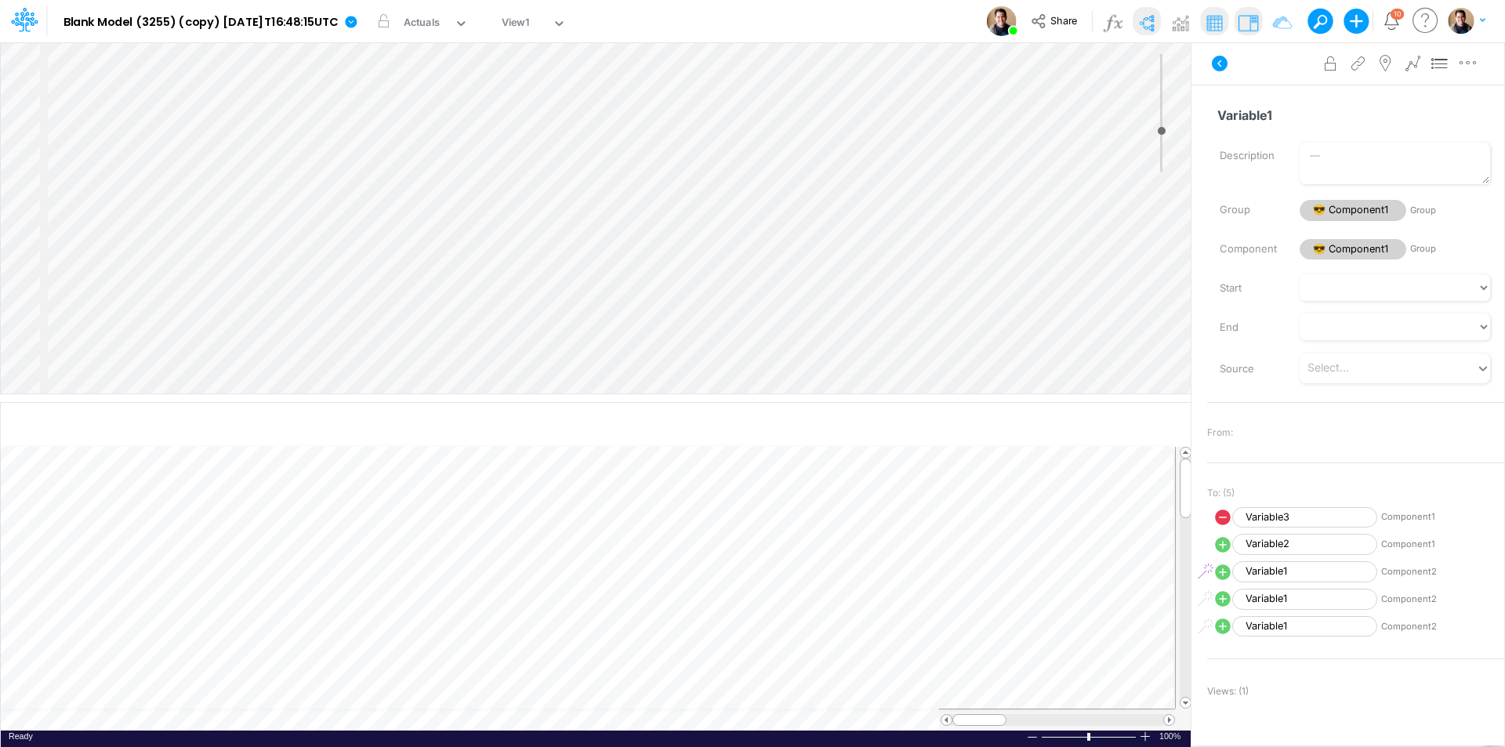
click at [579, 0] on html "Model Blank Model (3255) (copy) 2025-08-25T16:48:15UTC Edit model settings Dupl…" at bounding box center [752, 373] width 1505 height 747
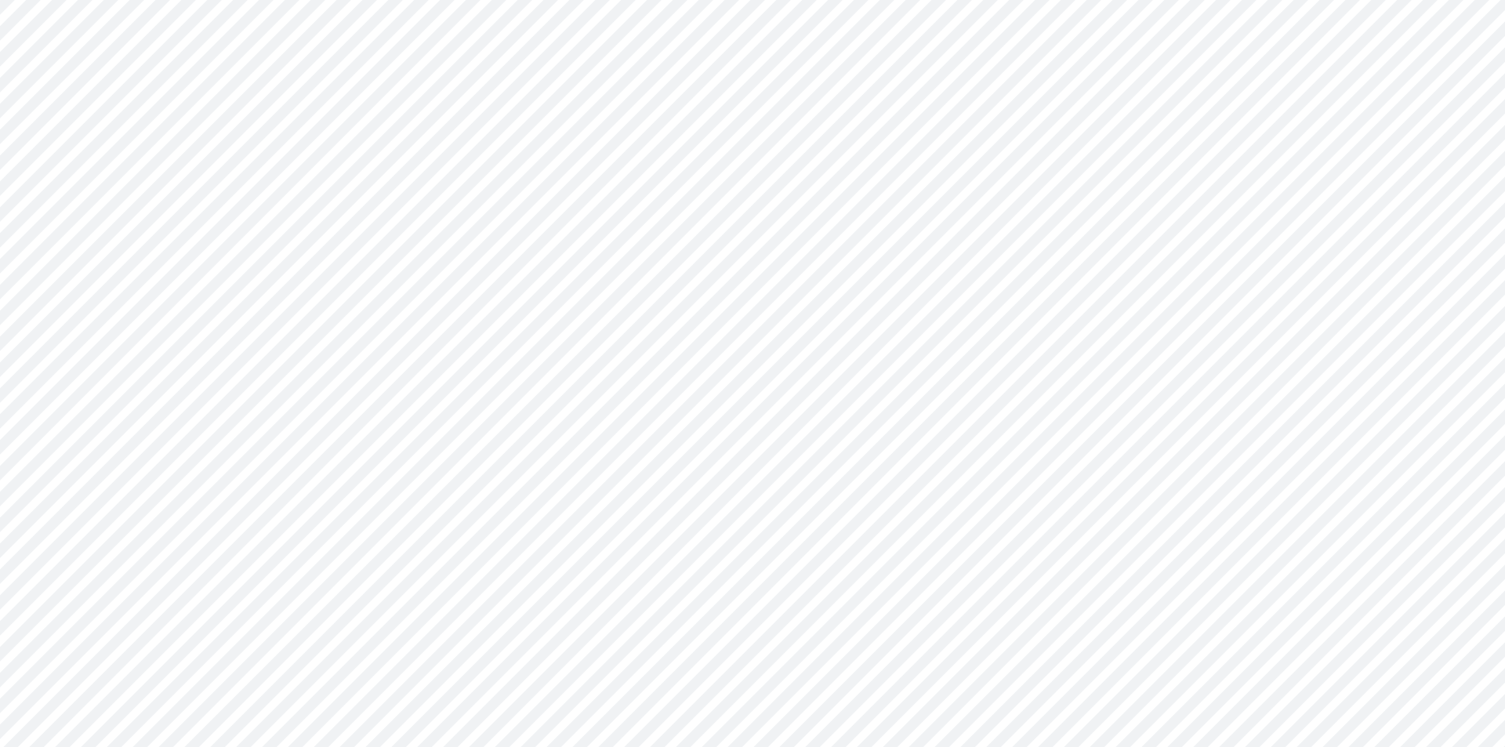
type input "0"
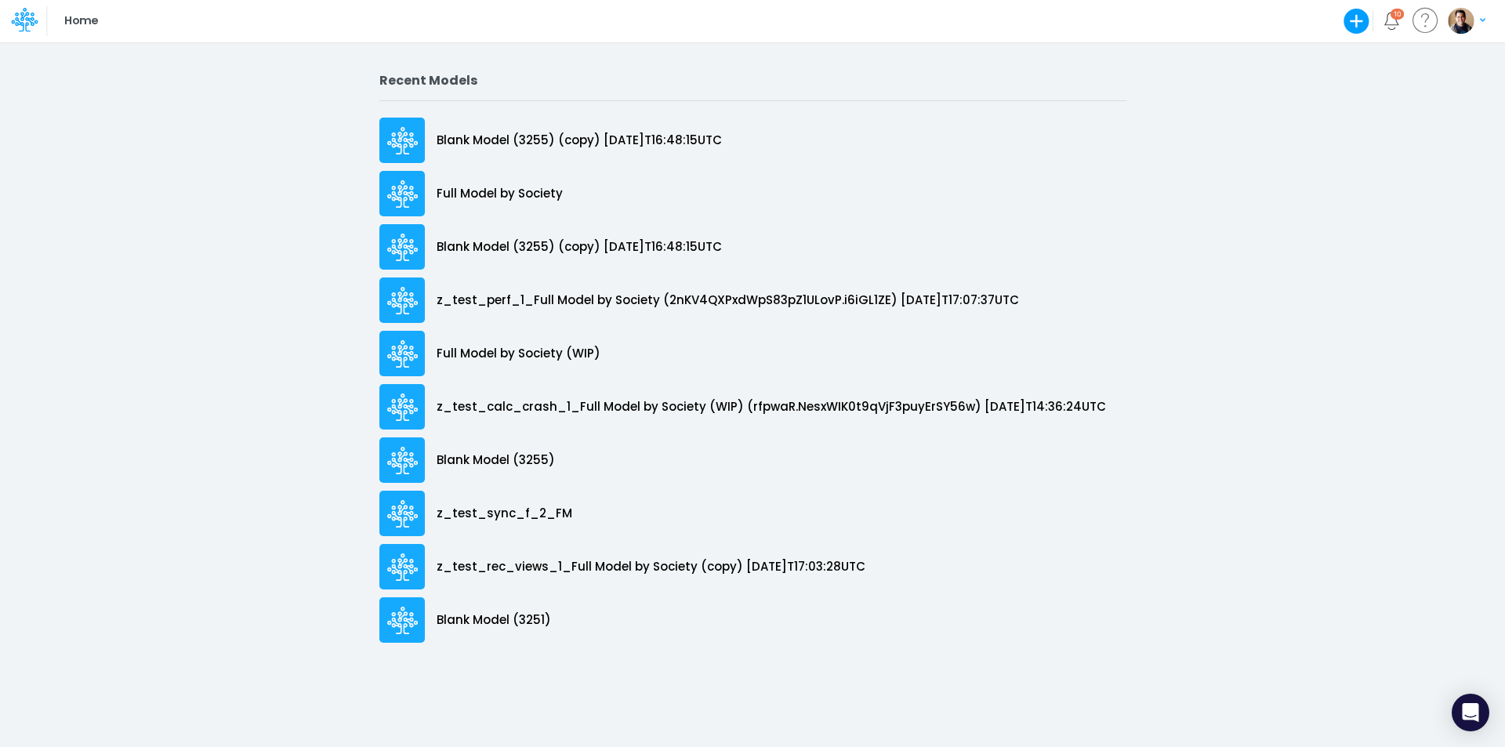
drag, startPoint x: 449, startPoint y: 21, endPoint x: 191, endPoint y: 26, distance: 257.9
click at [191, 26] on div "Home Create new model Blank Model Use a template 10 My profile settings Log out" at bounding box center [752, 21] width 1355 height 42
click at [363, 30] on div "Home Create new model Blank Model Use a template 10 My profile settings Log out" at bounding box center [752, 21] width 1355 height 42
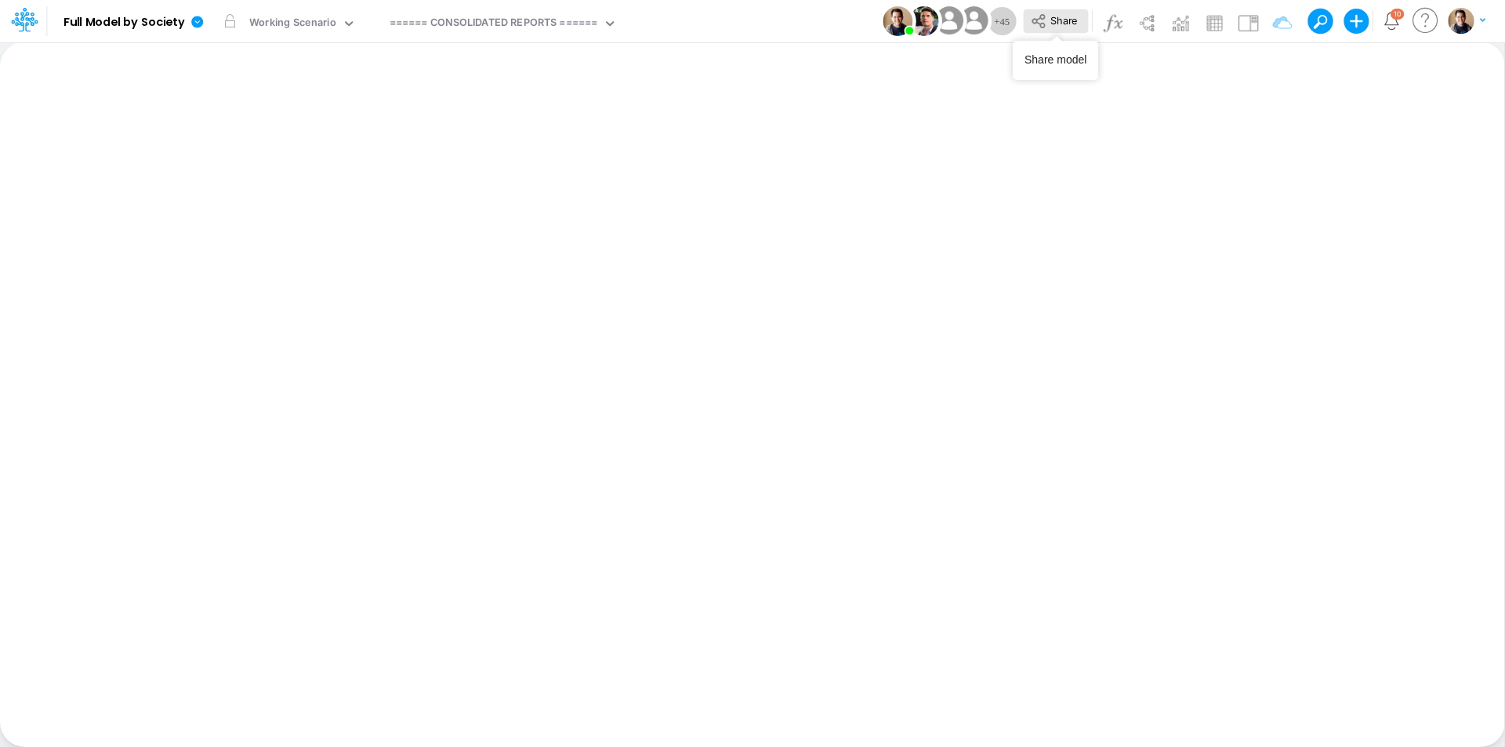
click at [1059, 20] on span "Share" at bounding box center [1063, 20] width 27 height 12
click at [197, 20] on icon at bounding box center [197, 22] width 12 height 12
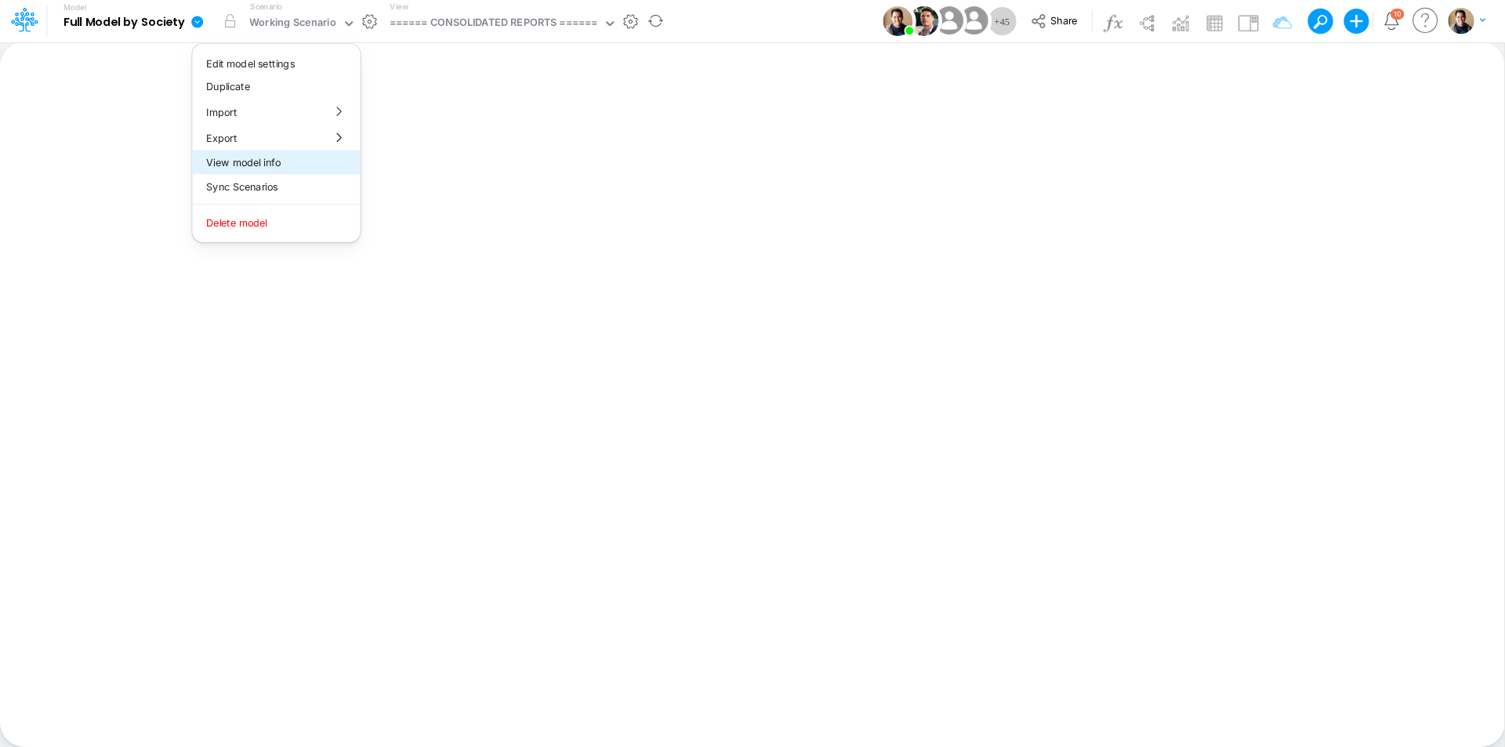
click at [262, 159] on button "View model info" at bounding box center [276, 163] width 168 height 24
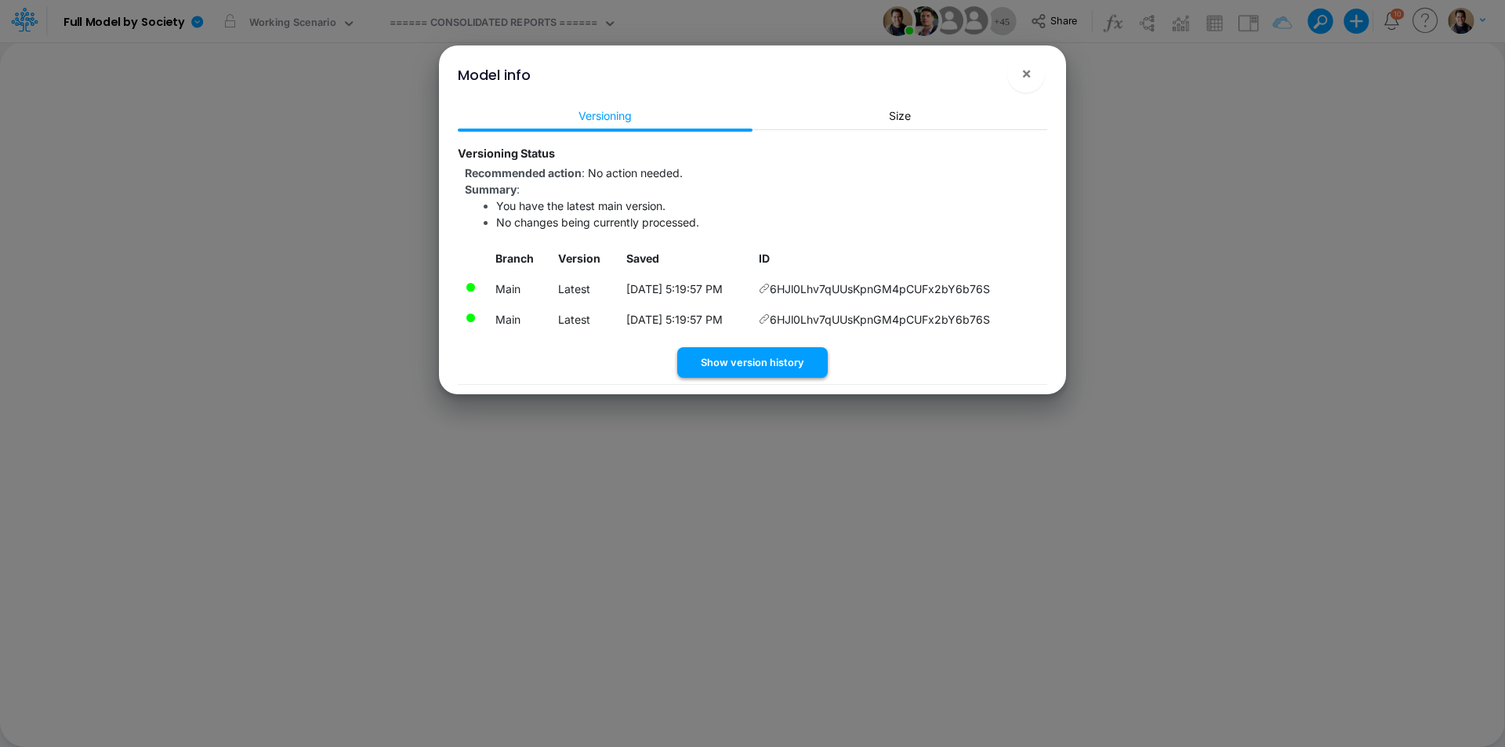
click at [745, 365] on button "Show version history" at bounding box center [752, 362] width 151 height 31
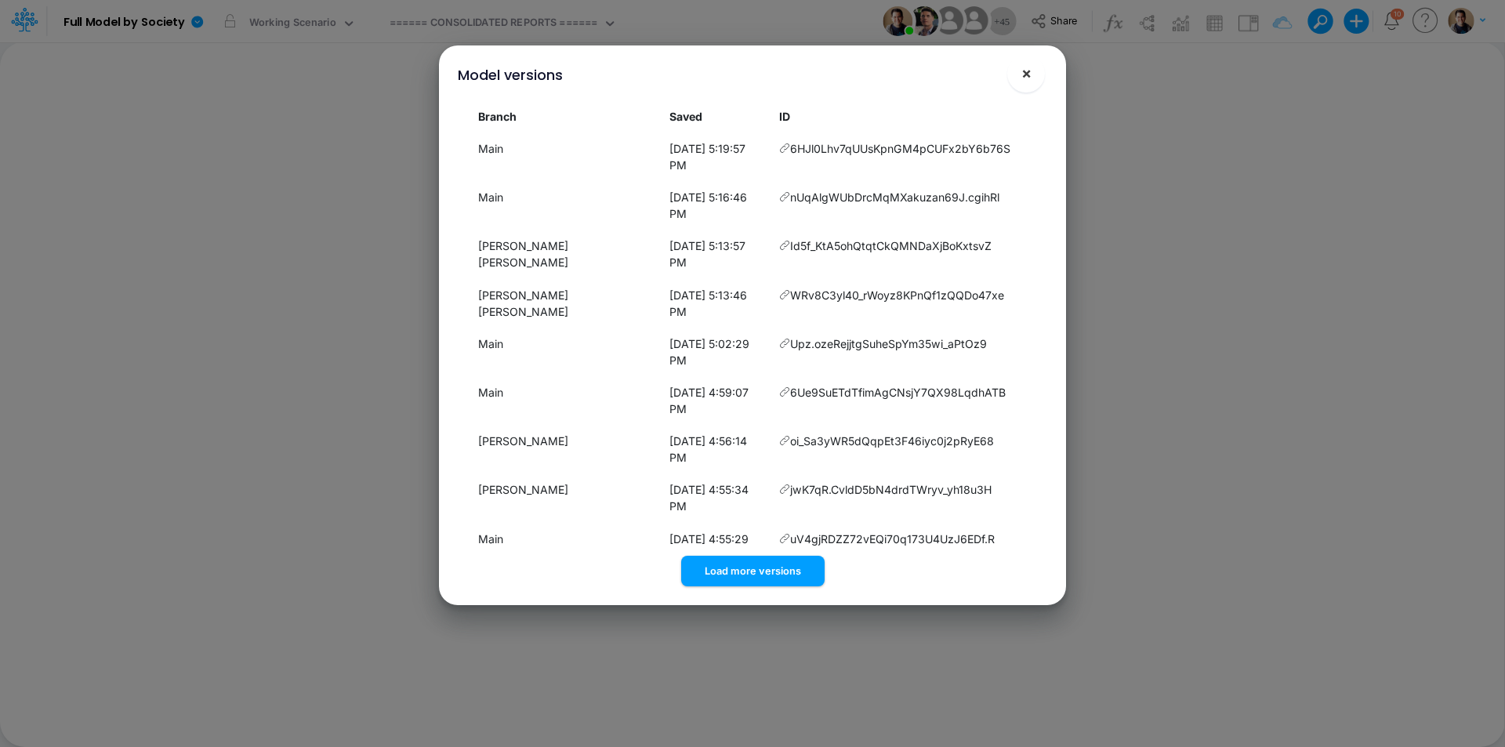
click at [1020, 84] on button "×" at bounding box center [1026, 74] width 38 height 38
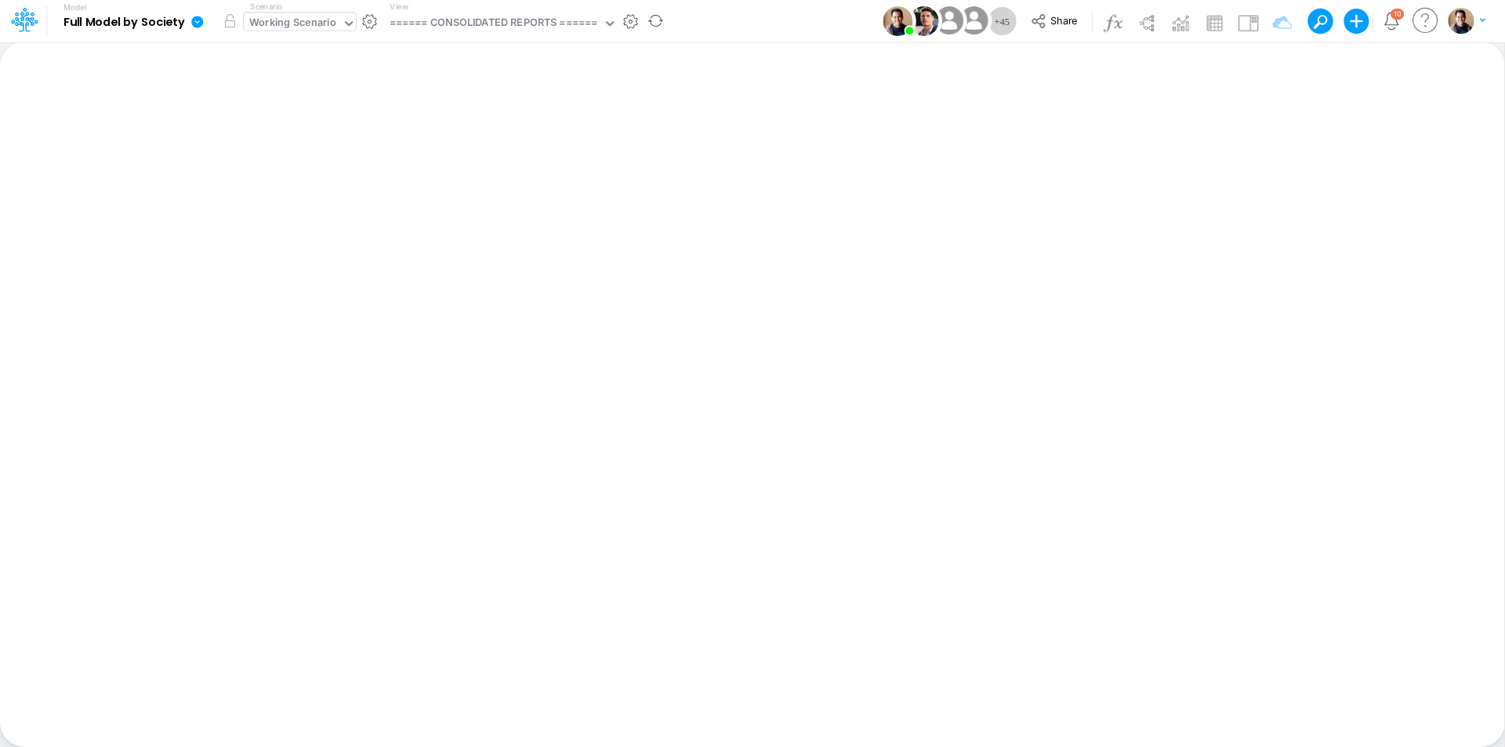
click at [296, 24] on div "Working Scenario" at bounding box center [292, 24] width 87 height 18
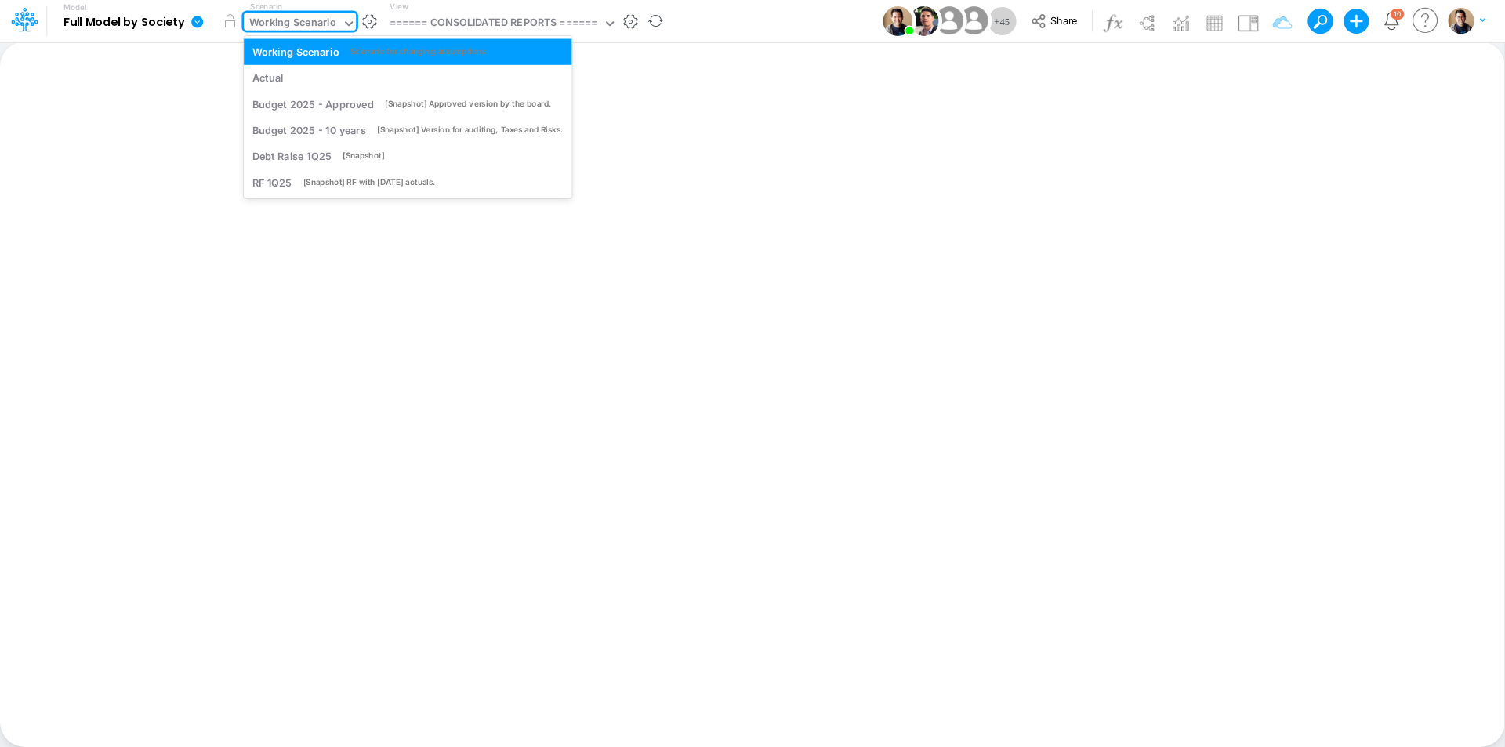
click at [313, 23] on div "Working Scenario" at bounding box center [292, 24] width 87 height 18
click at [313, 75] on div "Actual" at bounding box center [407, 78] width 311 height 15
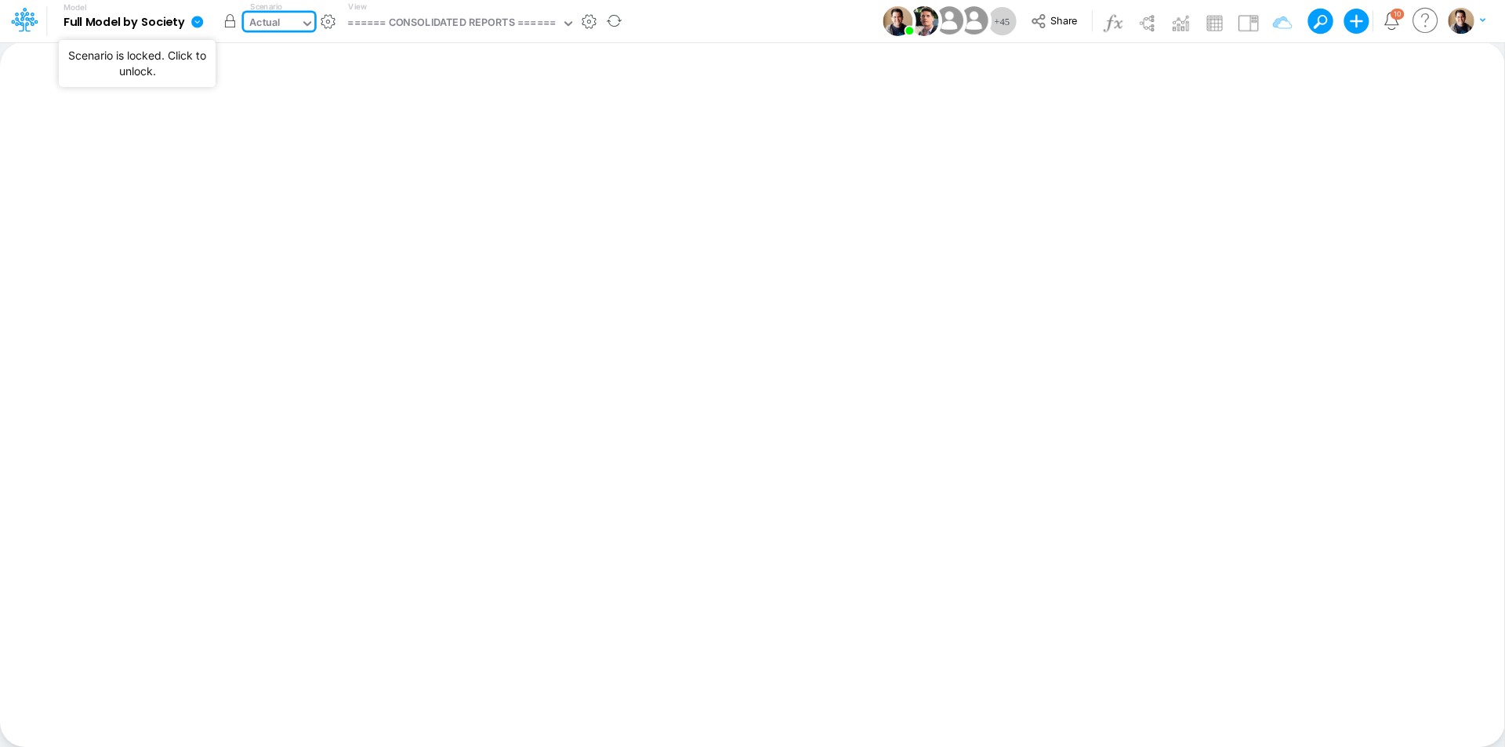
click at [234, 20] on button "button" at bounding box center [230, 21] width 28 height 28
click at [267, 27] on div "Actual" at bounding box center [264, 24] width 31 height 18
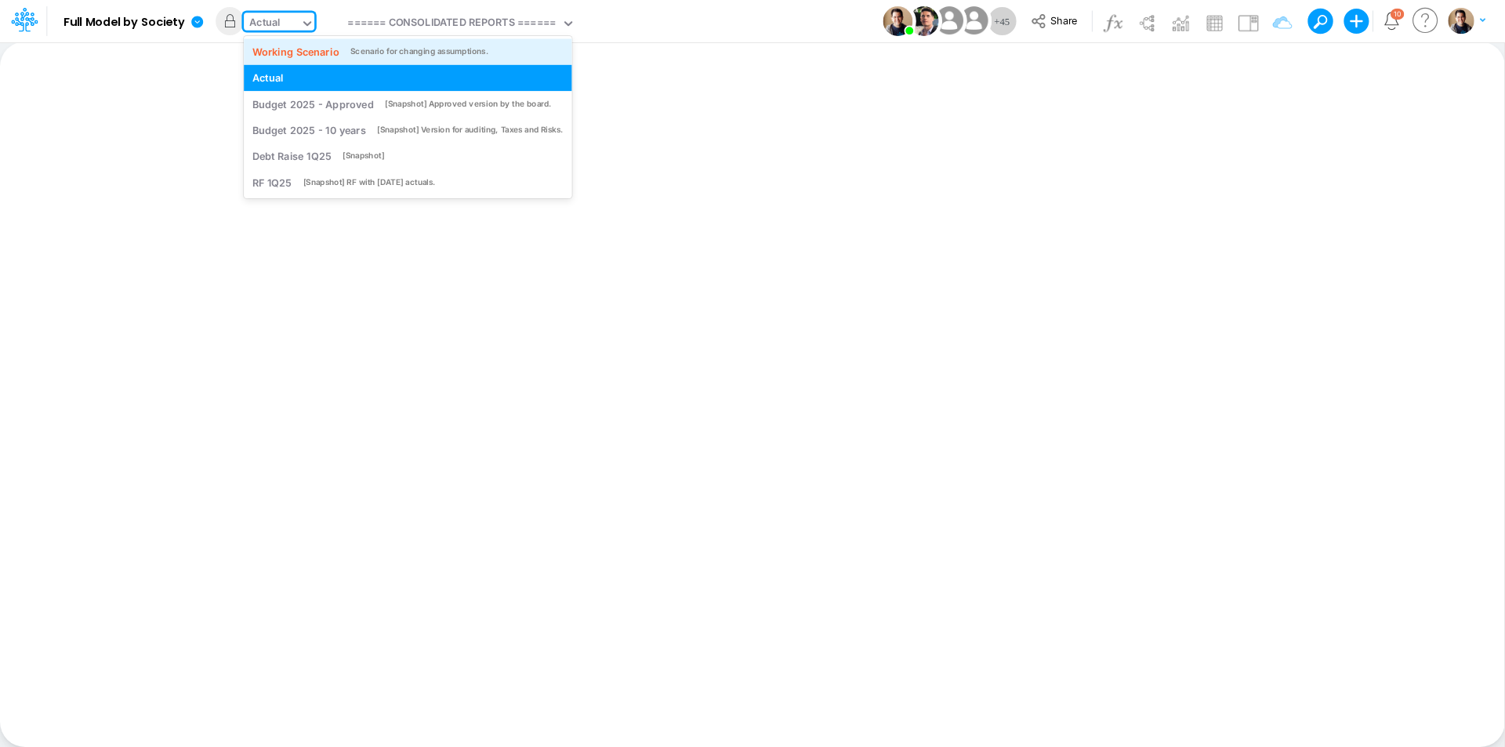
click at [279, 49] on div "Working Scenario" at bounding box center [295, 51] width 87 height 15
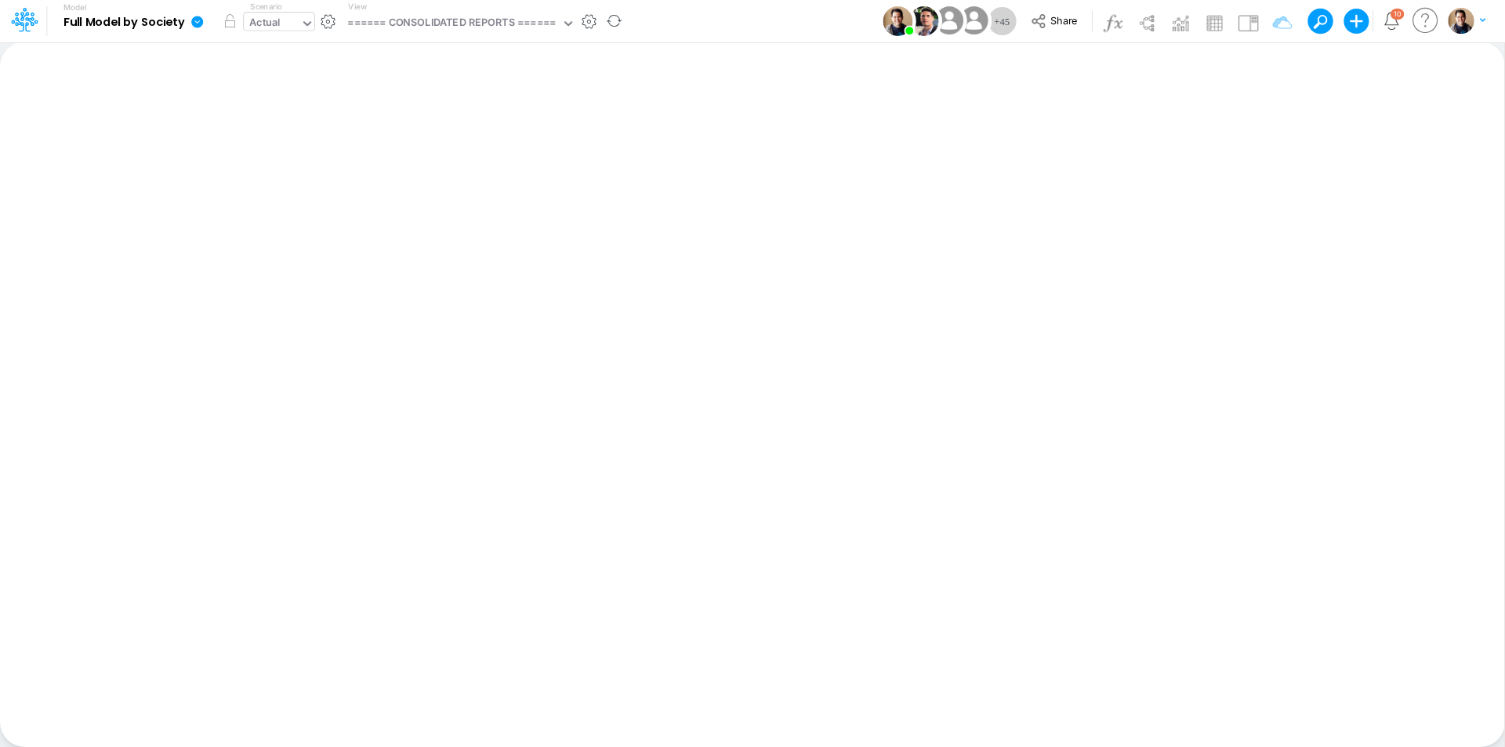
click at [279, 20] on div "Actual" at bounding box center [264, 24] width 31 height 18
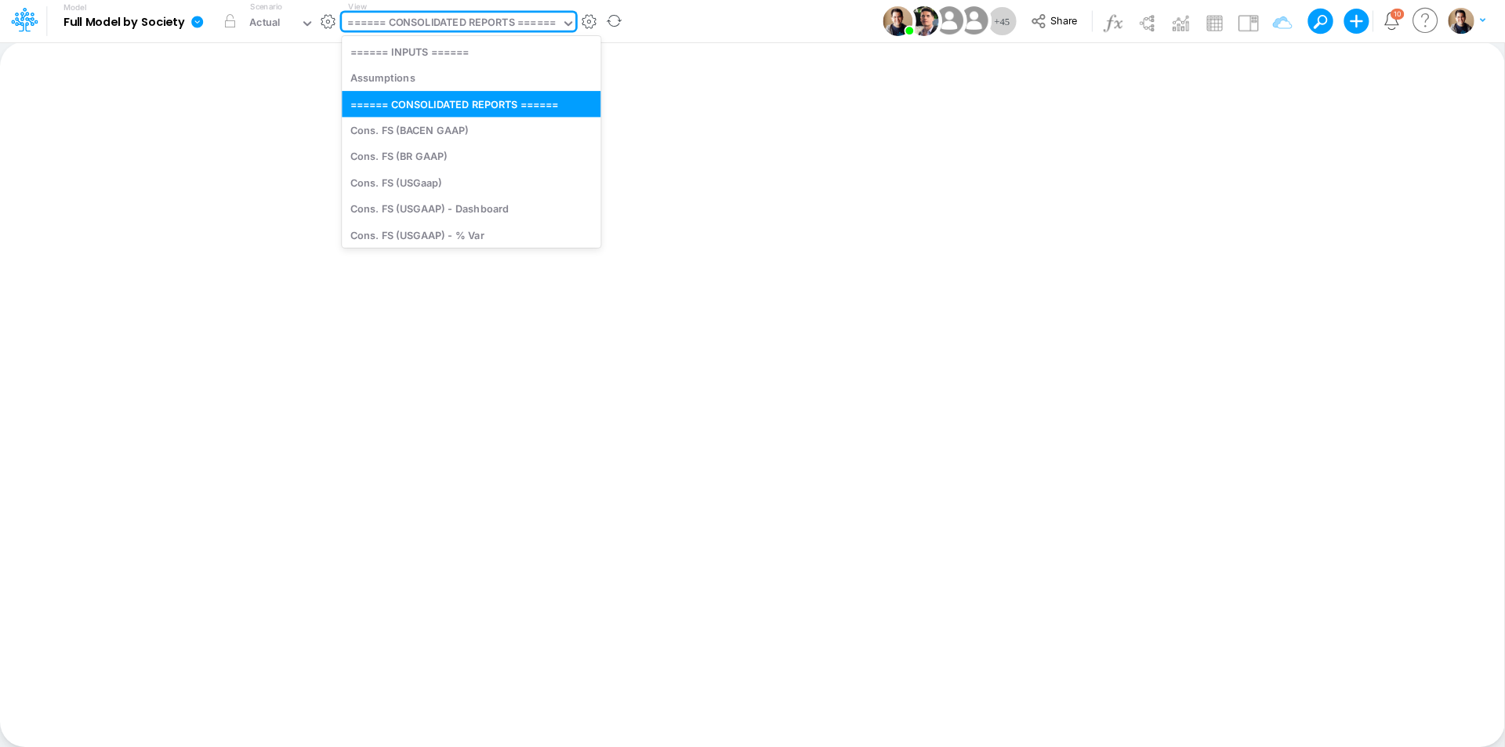
click at [455, 23] on div "====== CONSOLIDATED REPORTS ======" at bounding box center [451, 24] width 208 height 18
click at [415, 184] on div "Cons. FS (USGaap)" at bounding box center [471, 182] width 259 height 26
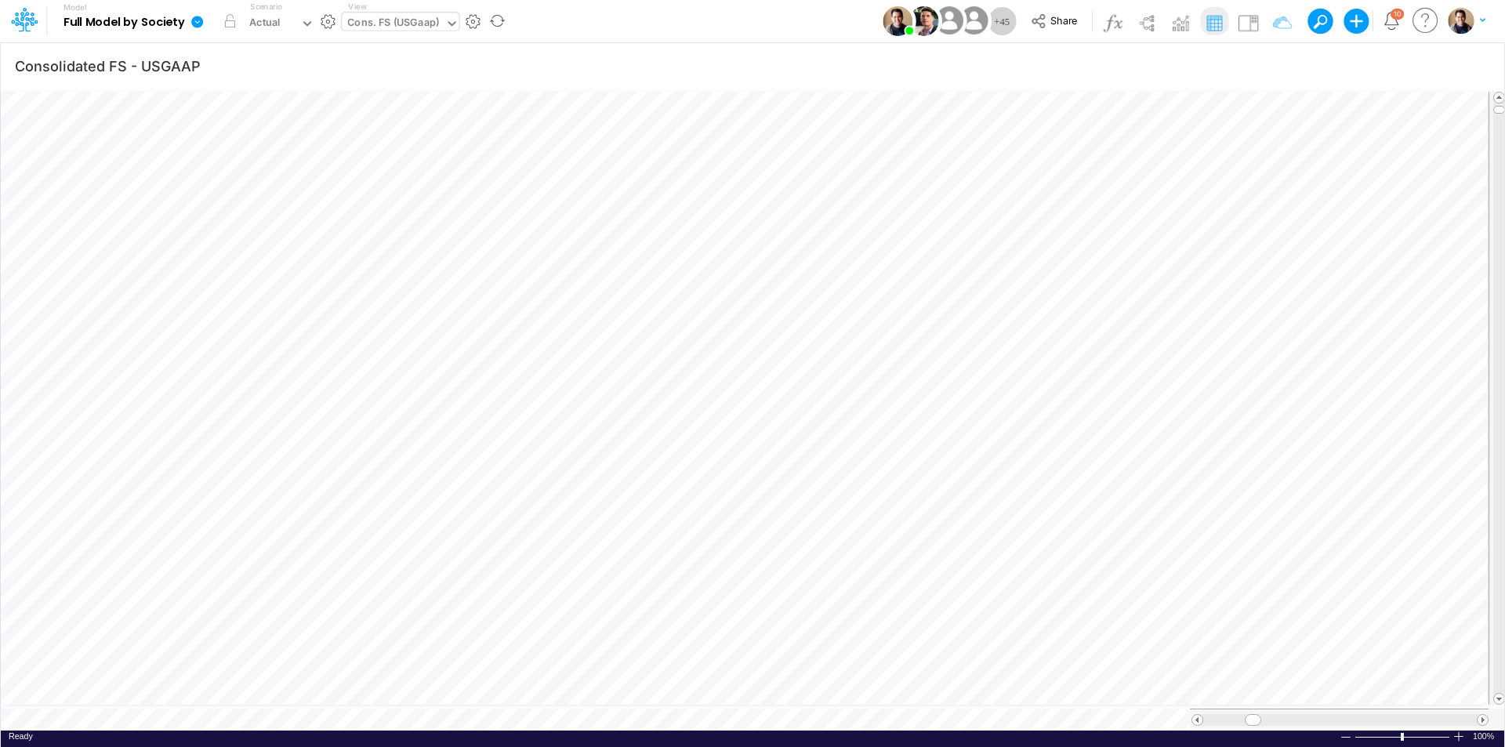
click at [379, 21] on div "Cons. FS (USGaap)" at bounding box center [393, 24] width 92 height 18
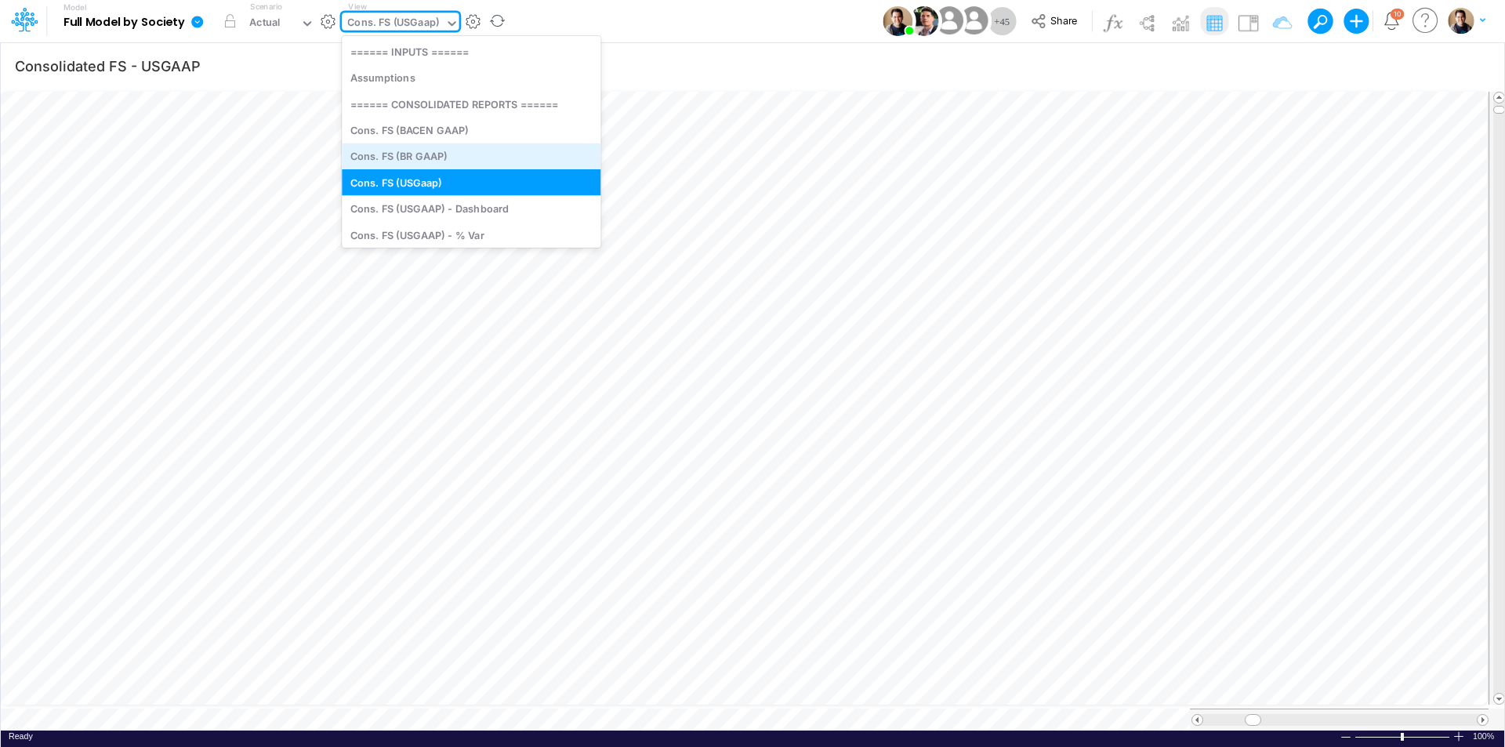
click at [422, 156] on div "Cons. FS (BR GAAP)" at bounding box center [471, 156] width 259 height 26
type input "Consolidated FS - BRGAAP"
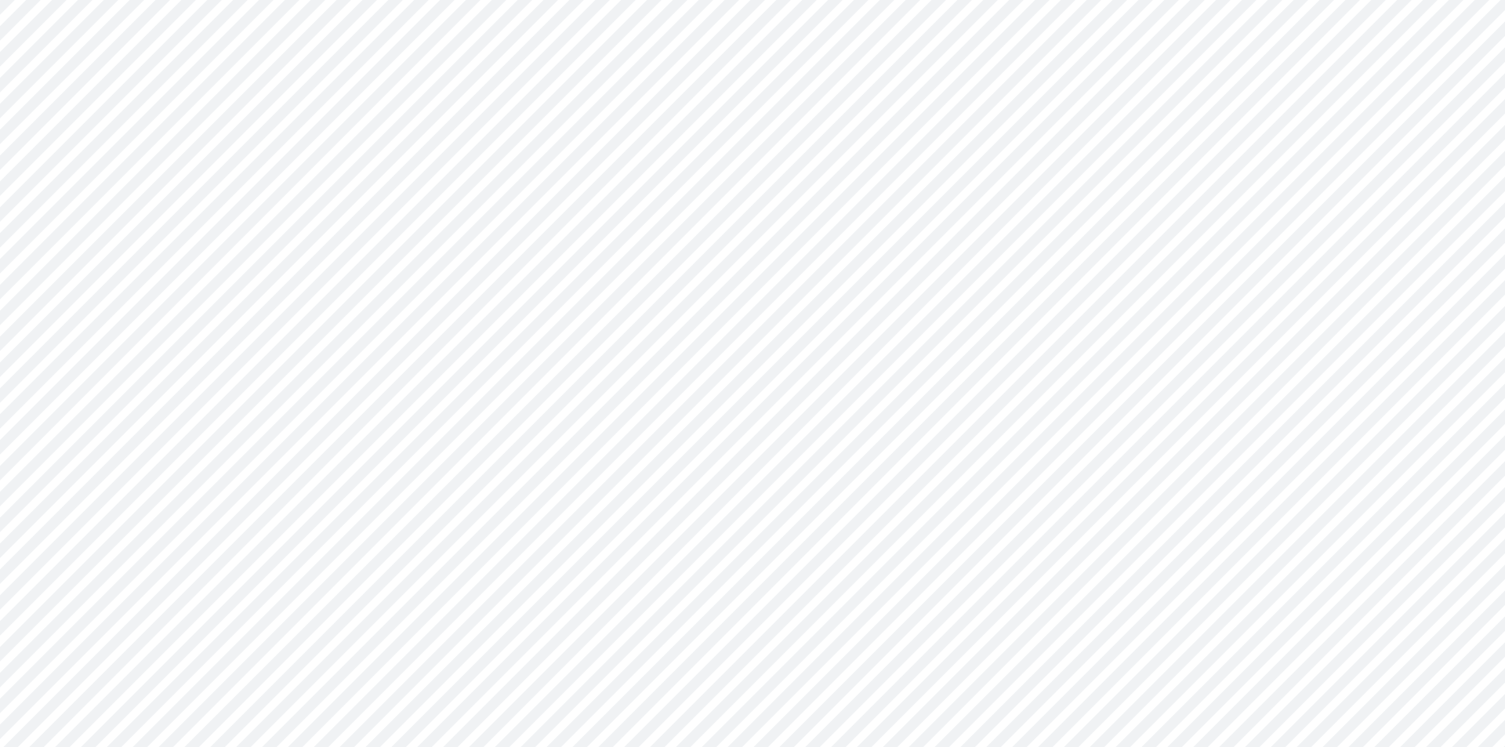
type input "Consolidated FS - BRGAAP"
